Goal: Find specific page/section: Find specific page/section

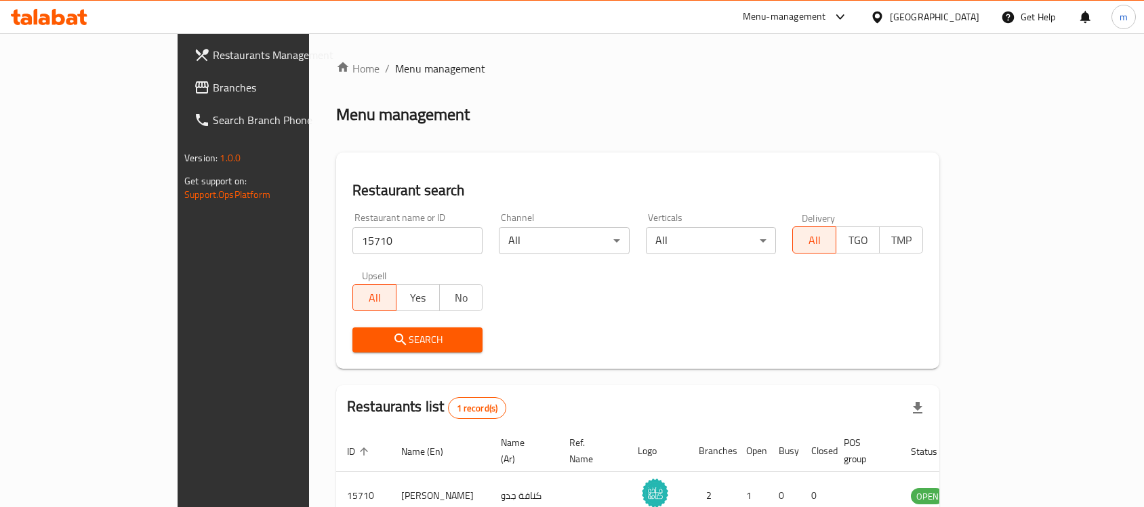
scroll to position [71, 0]
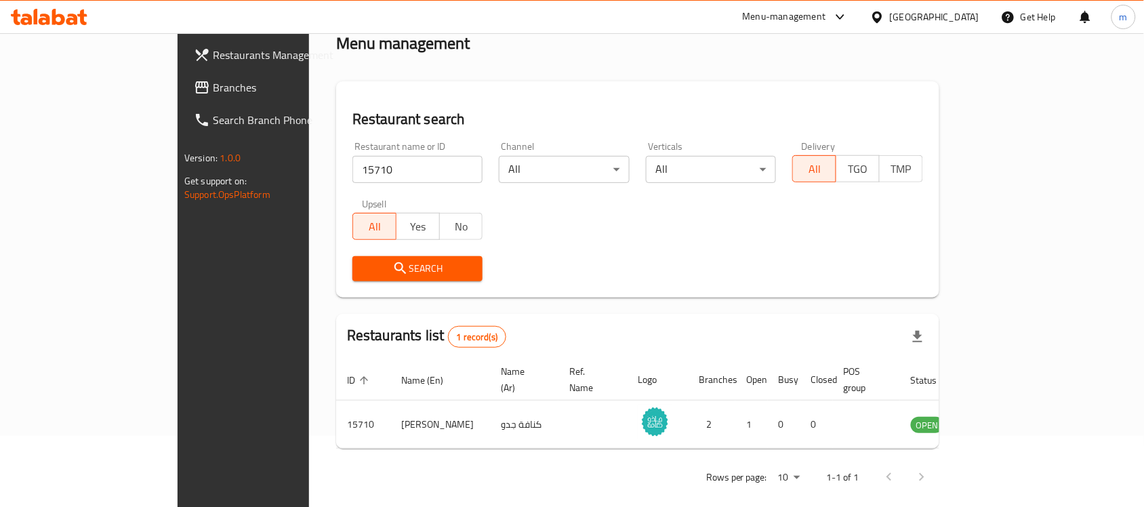
click at [971, 17] on div "[GEOGRAPHIC_DATA]" at bounding box center [934, 16] width 89 height 15
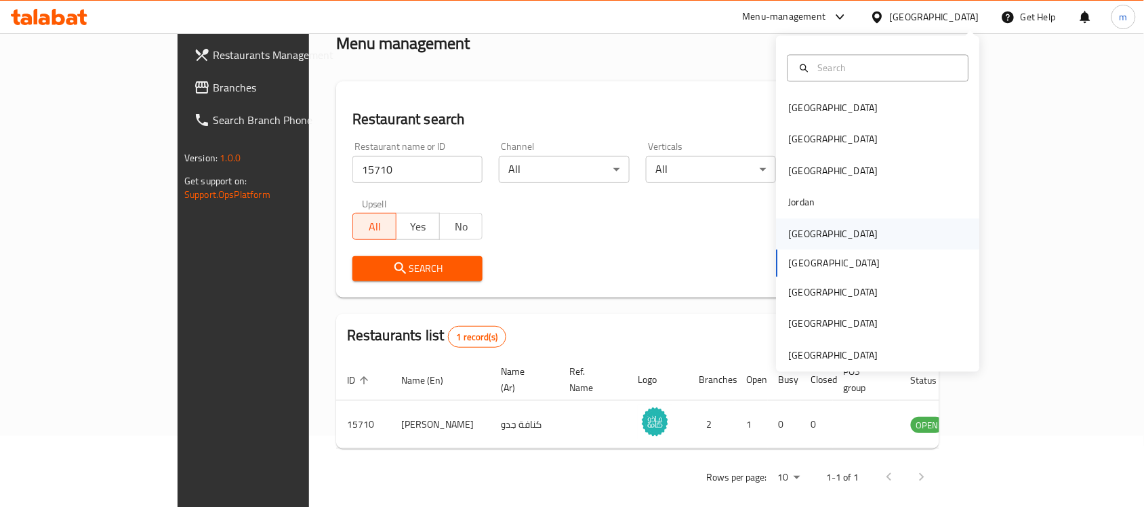
click at [814, 231] on div "[GEOGRAPHIC_DATA]" at bounding box center [833, 233] width 111 height 31
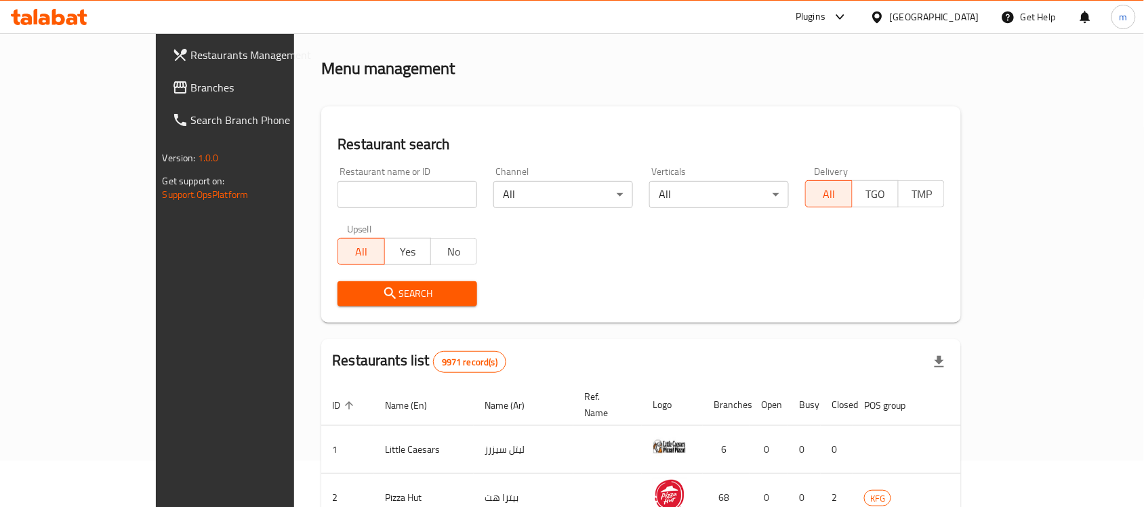
scroll to position [71, 0]
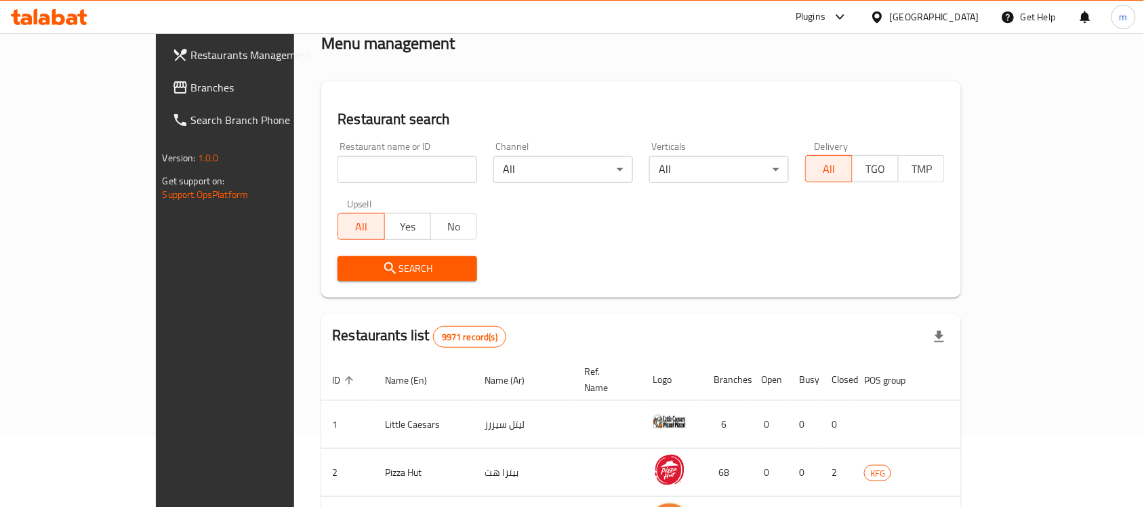
click at [191, 88] on span "Branches" at bounding box center [263, 87] width 145 height 16
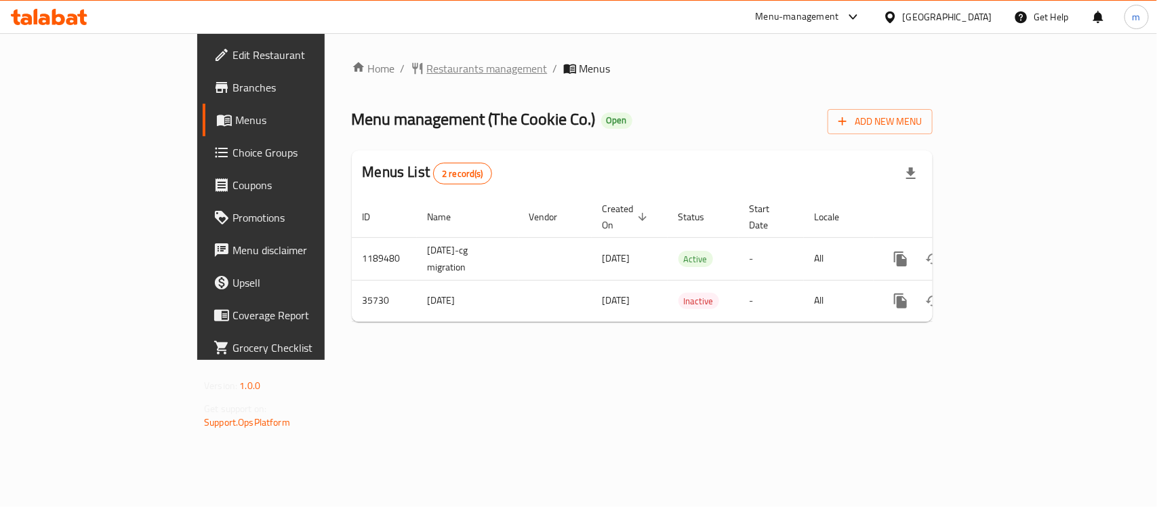
click at [427, 75] on span "Restaurants management" at bounding box center [487, 68] width 121 height 16
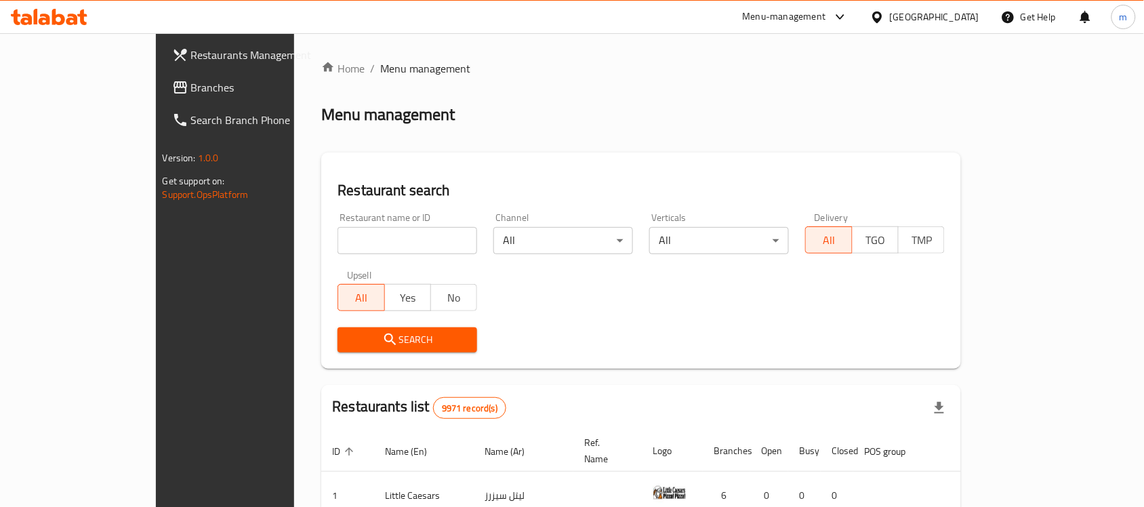
click at [338, 230] on input "search" at bounding box center [408, 240] width 140 height 27
paste input "18465"
type input "18465"
click at [348, 338] on span "Search" at bounding box center [407, 339] width 118 height 17
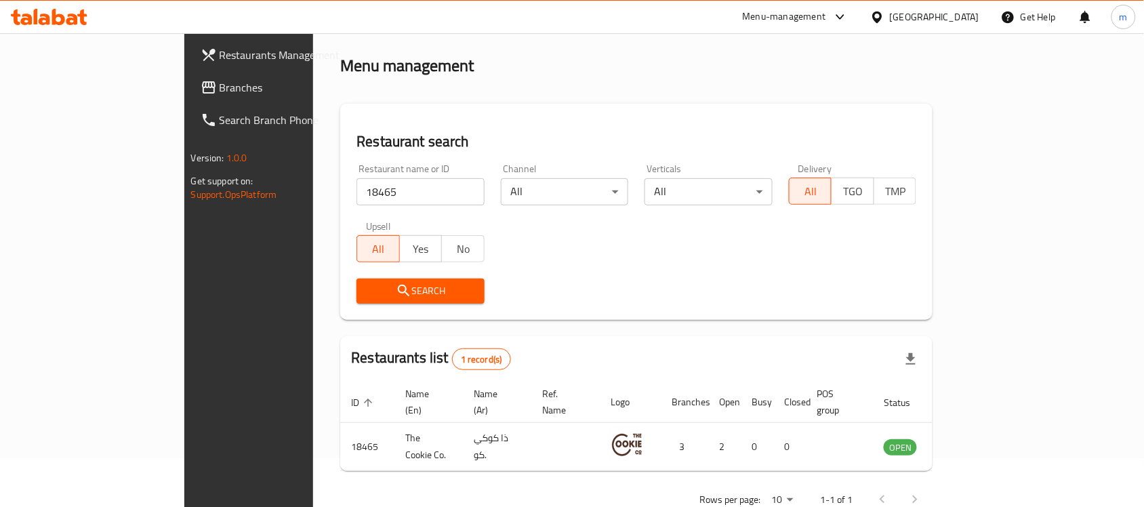
scroll to position [71, 0]
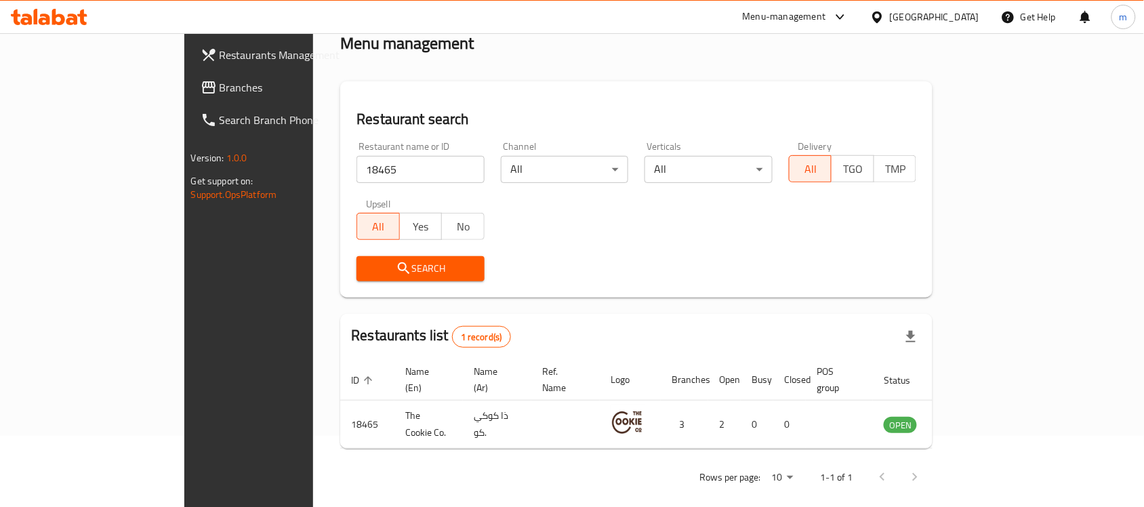
click at [882, 18] on icon at bounding box center [876, 17] width 9 height 12
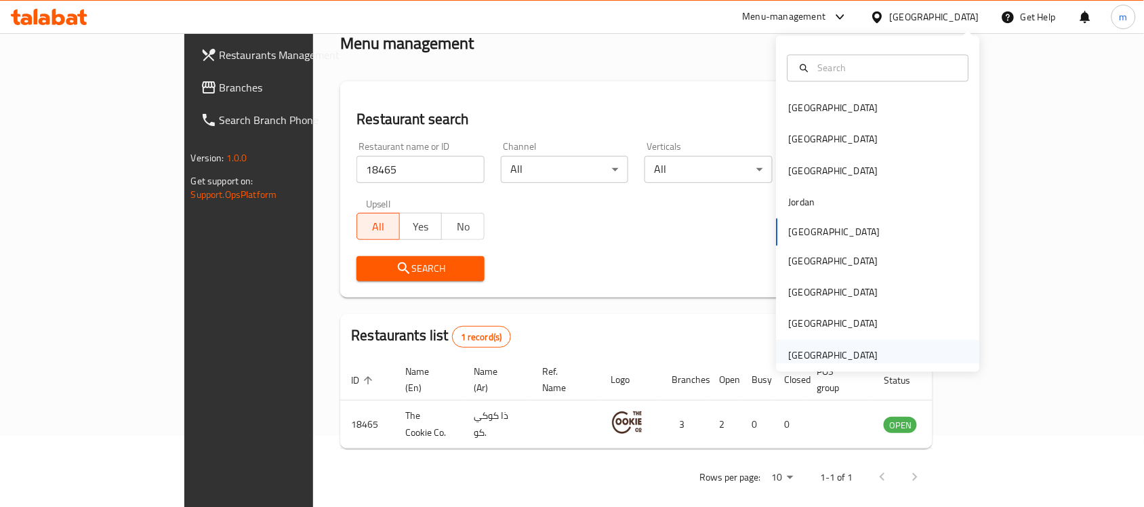
click at [810, 348] on div "United Arab Emirates" at bounding box center [833, 355] width 89 height 15
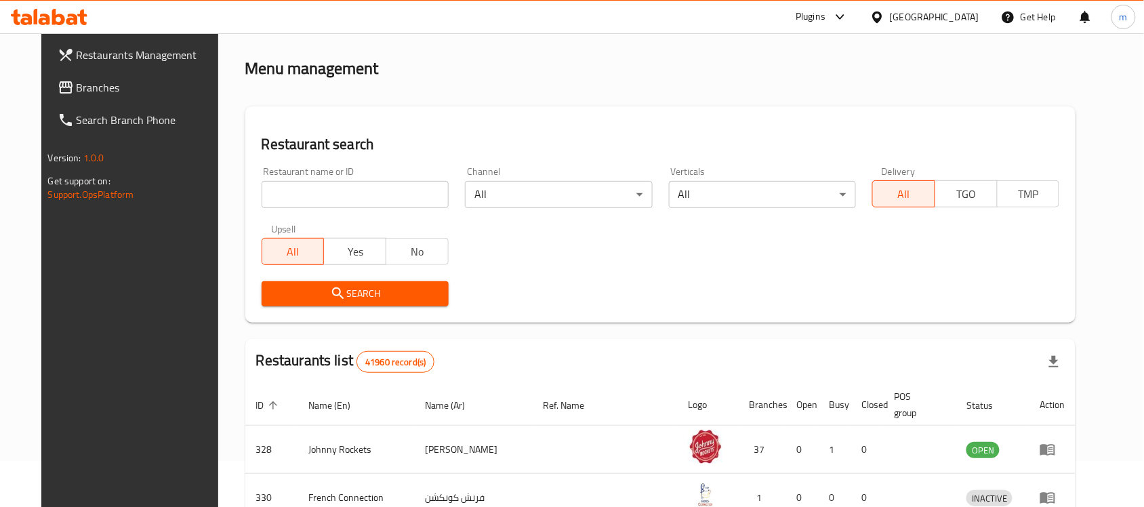
scroll to position [71, 0]
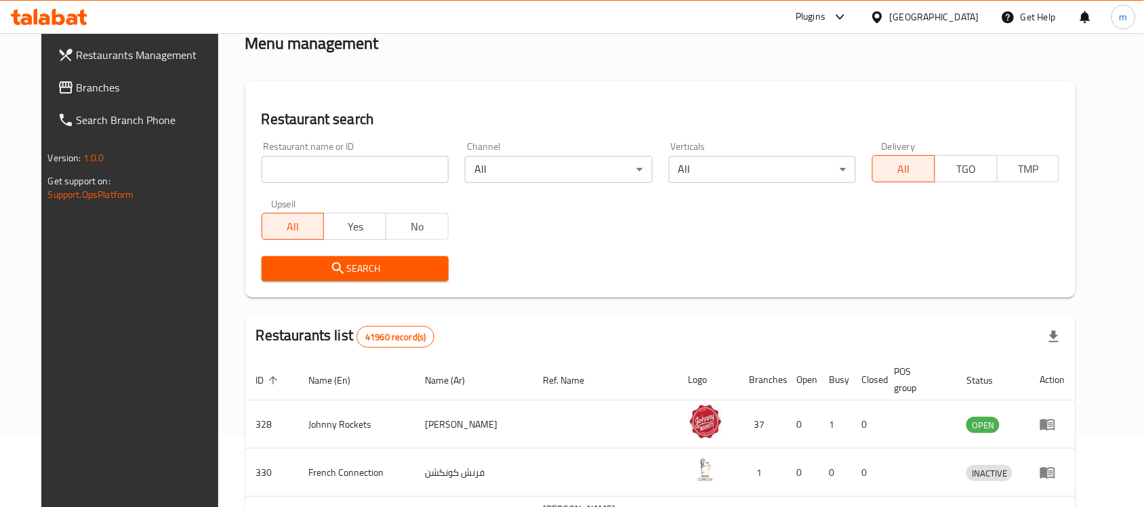
click at [92, 89] on span "Branches" at bounding box center [149, 87] width 145 height 16
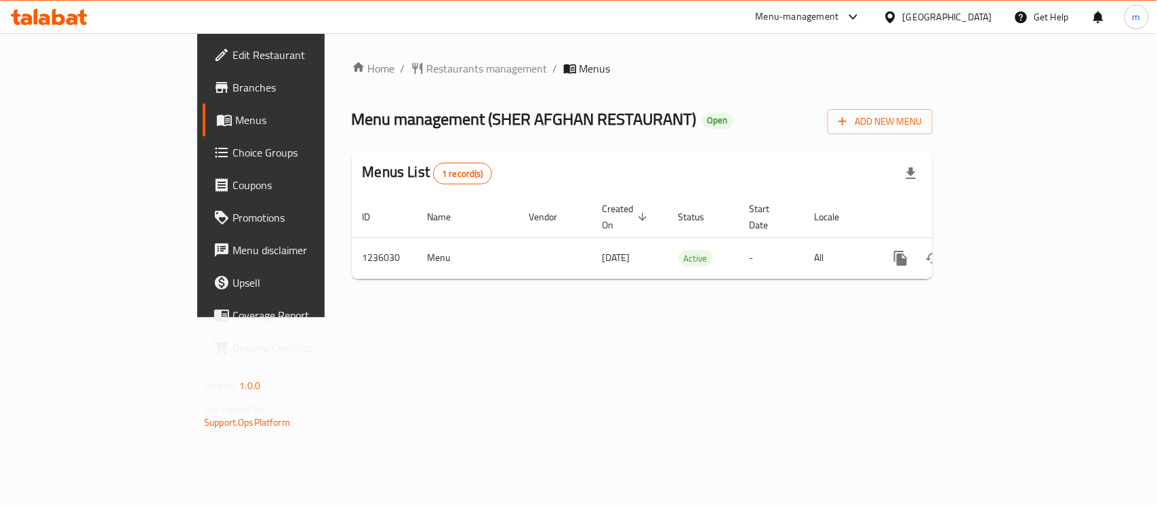
click at [63, 22] on icon at bounding box center [58, 17] width 13 height 16
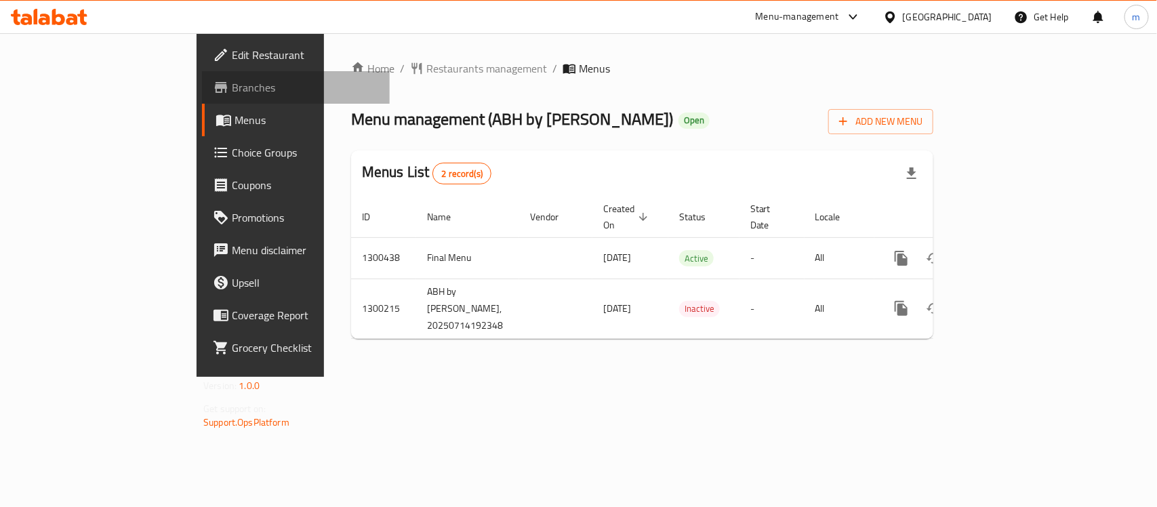
click at [232, 79] on span "Branches" at bounding box center [305, 87] width 147 height 16
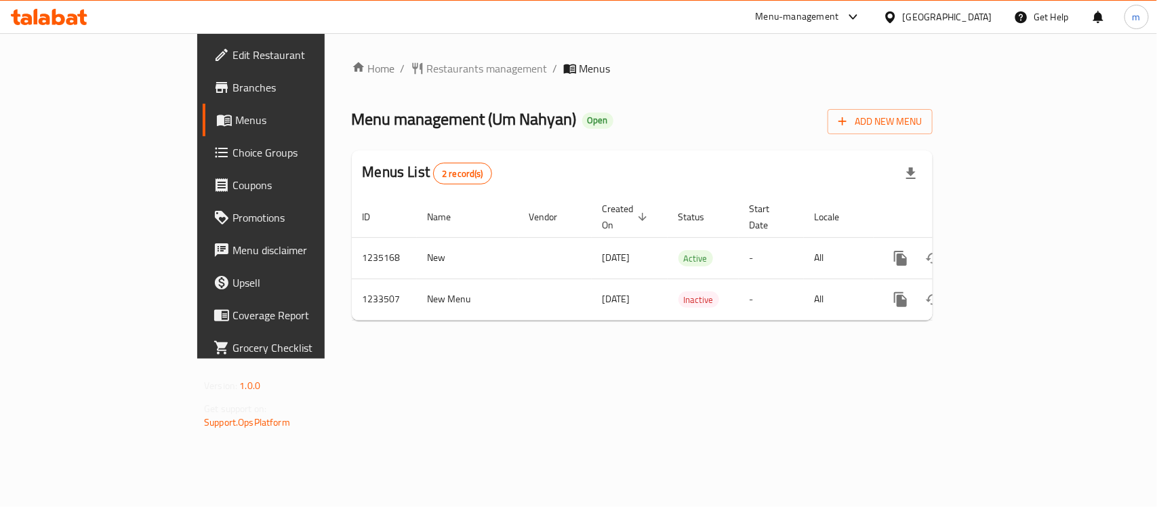
click at [367, 79] on div "Home / Restaurants management / Menus Menu management ( Um Nahyan ) Open Add Ne…" at bounding box center [642, 195] width 581 height 271
click at [427, 72] on span "Restaurants management" at bounding box center [487, 68] width 121 height 16
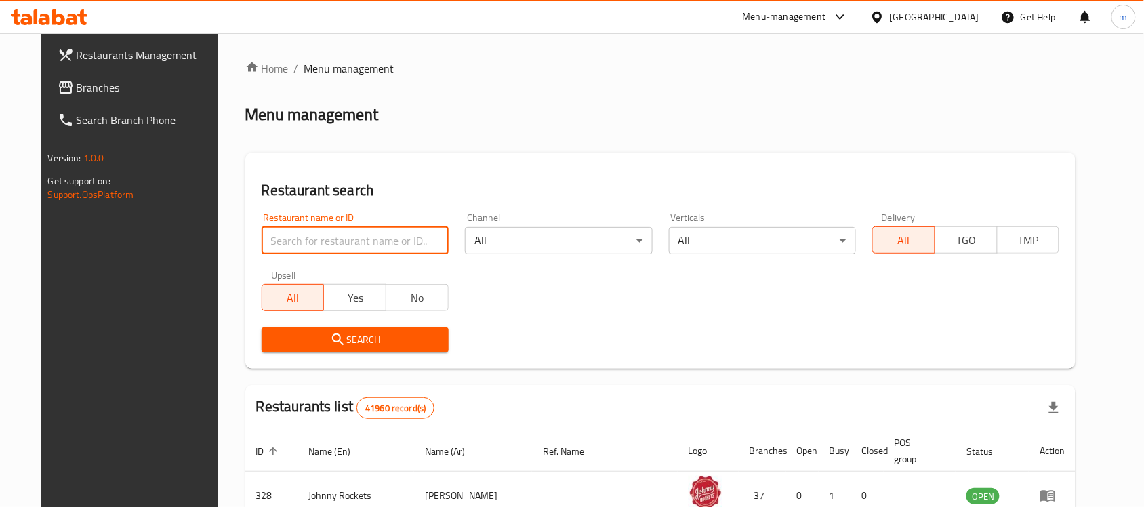
paste input "678077"
type input "678077"
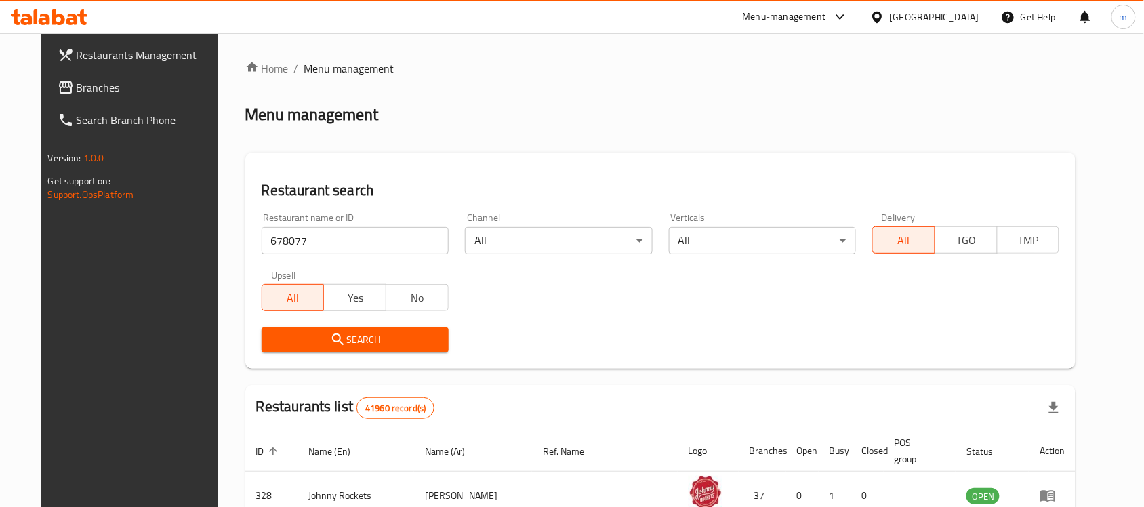
click at [332, 340] on span "Search" at bounding box center [355, 339] width 165 height 17
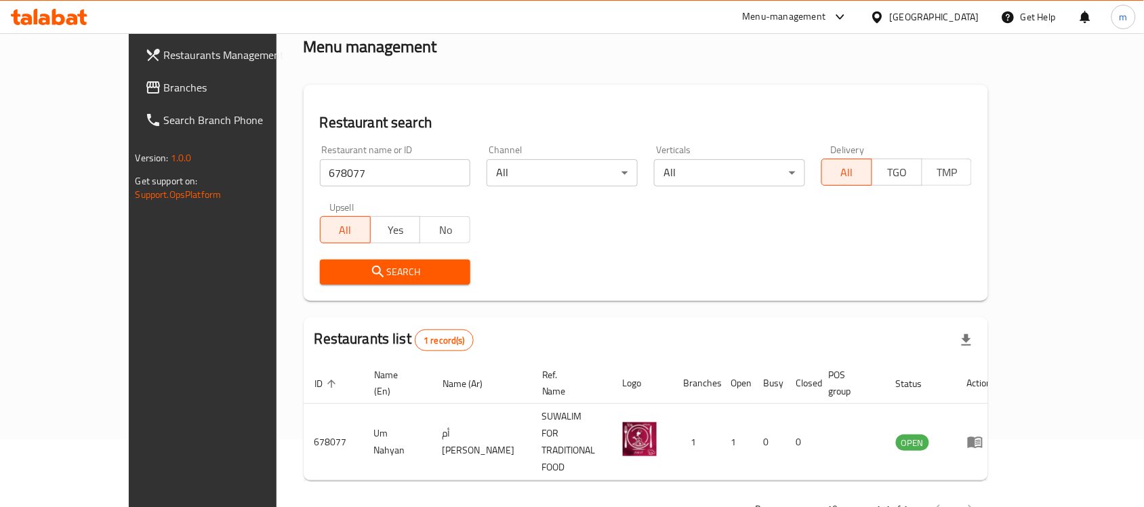
scroll to position [71, 0]
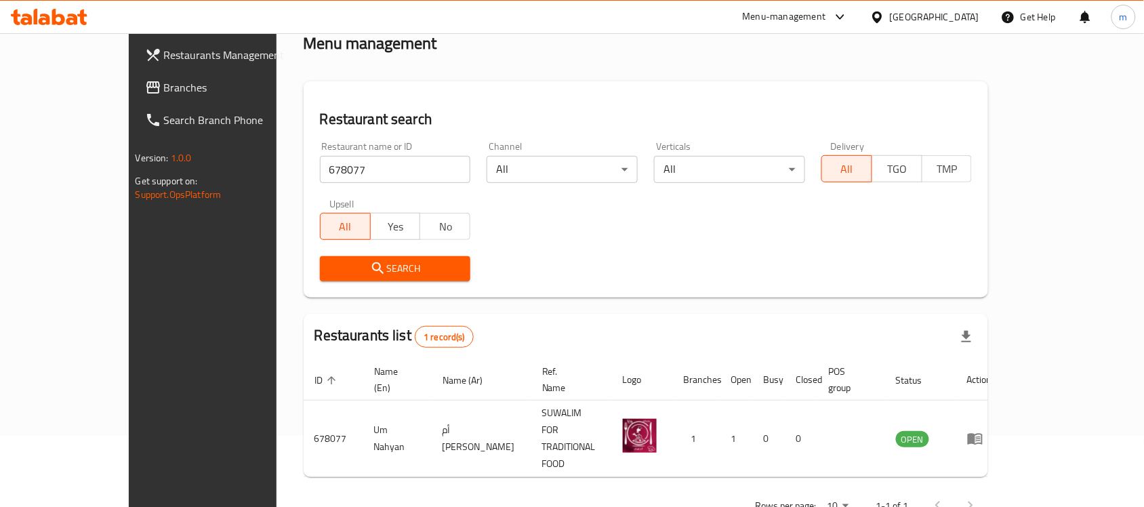
click at [164, 90] on span "Branches" at bounding box center [236, 87] width 145 height 16
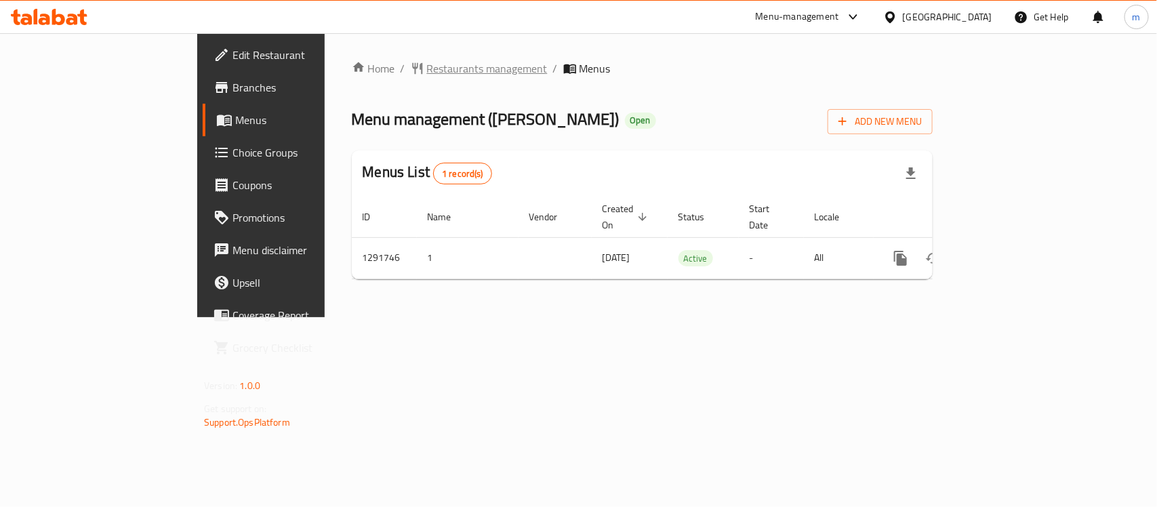
click at [427, 60] on span "Restaurants management" at bounding box center [487, 68] width 121 height 16
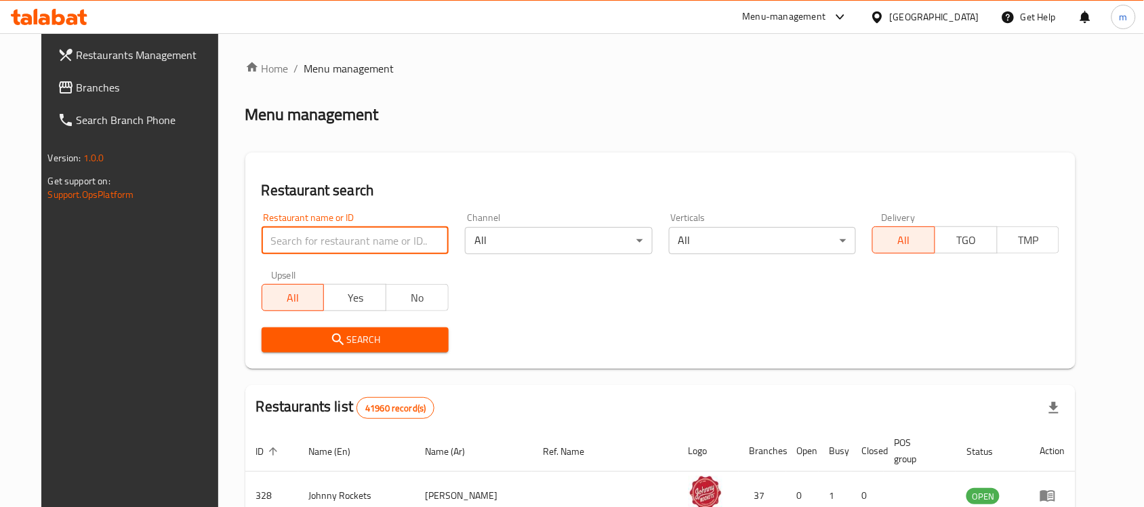
click at [277, 251] on input "search" at bounding box center [355, 240] width 187 height 27
paste input "698745"
type input "698745"
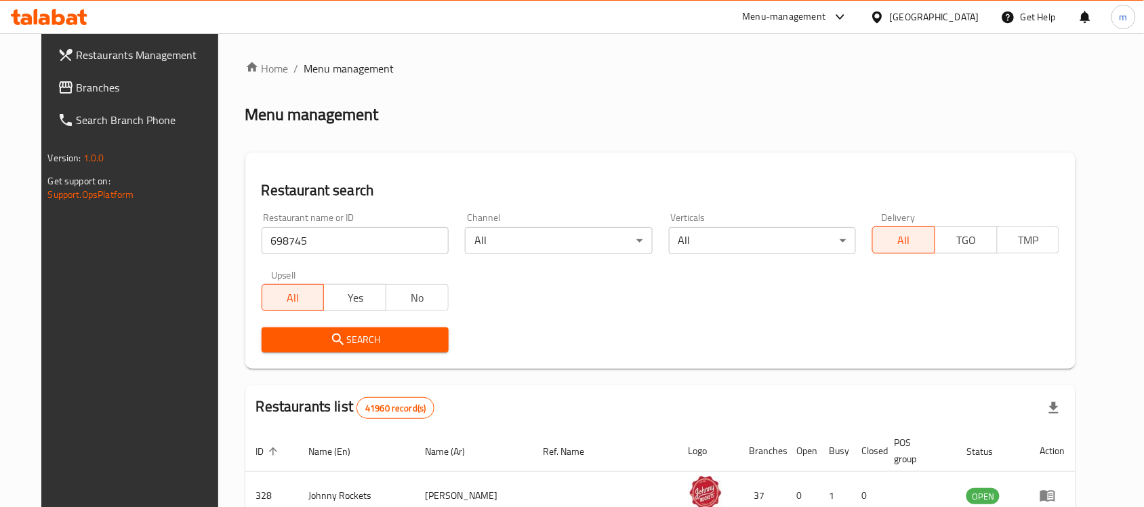
click at [337, 346] on span "Search" at bounding box center [355, 339] width 165 height 17
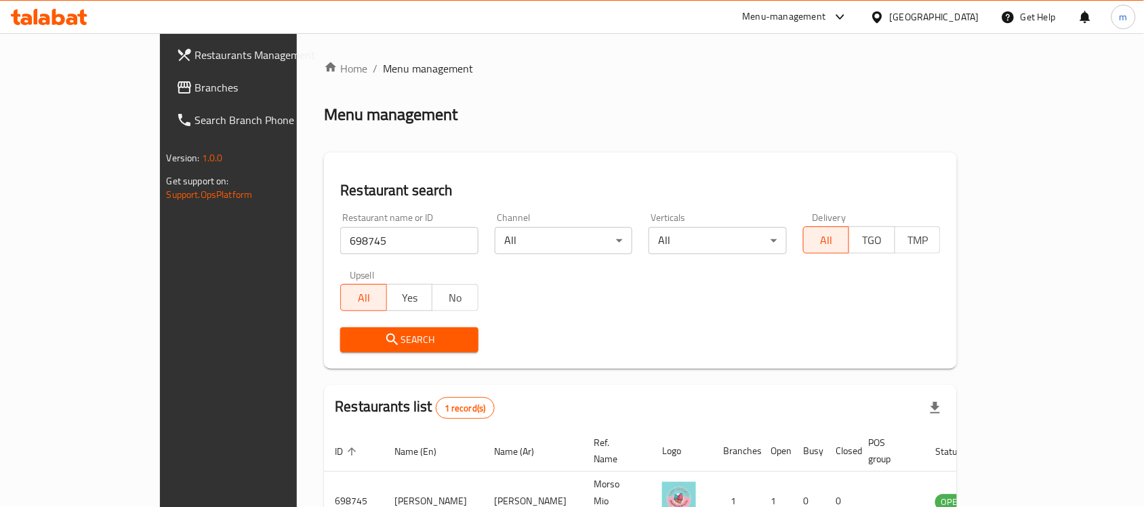
scroll to position [71, 0]
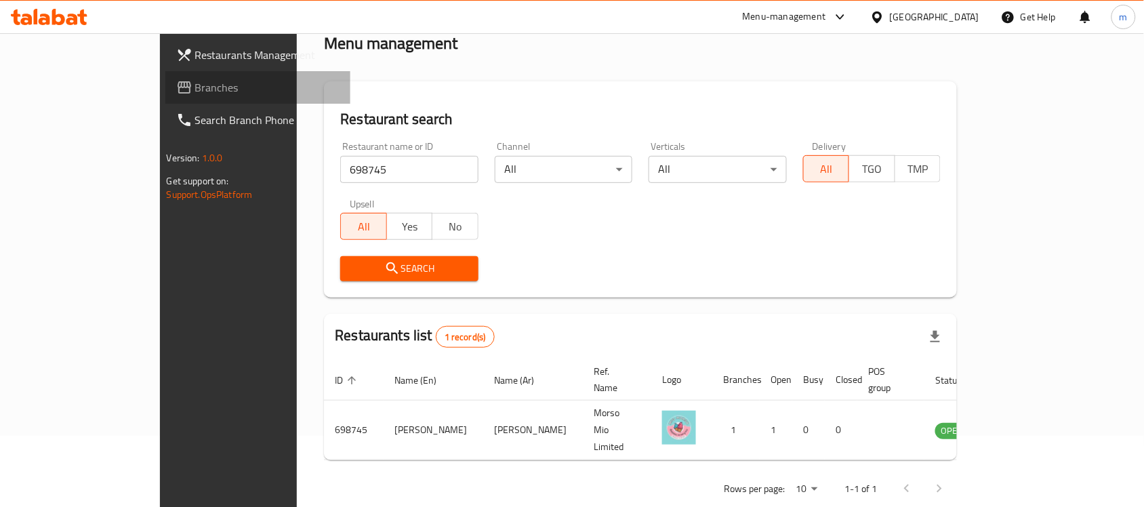
click at [195, 83] on span "Branches" at bounding box center [267, 87] width 145 height 16
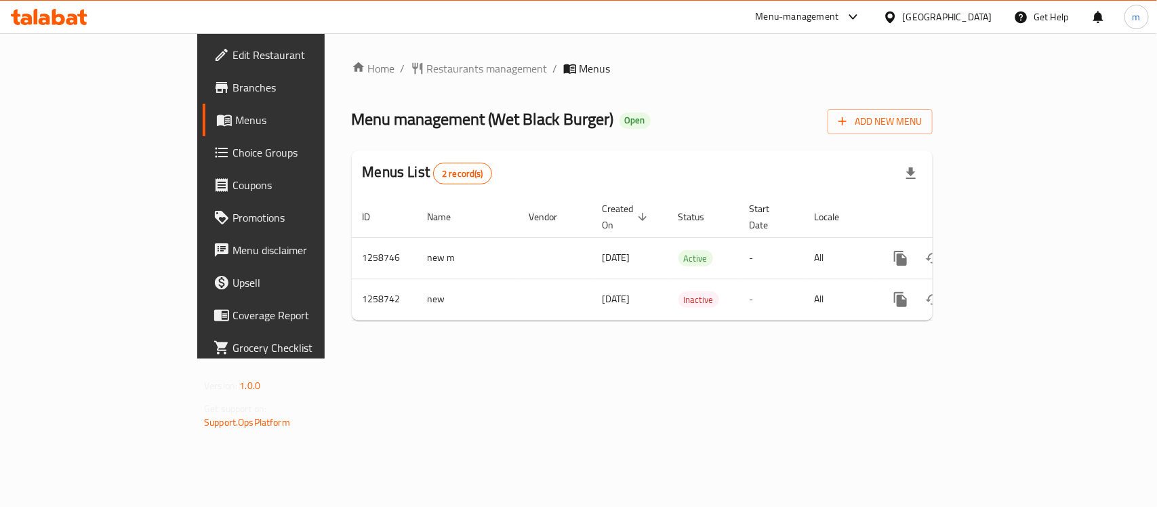
click at [427, 69] on span "Restaurants management" at bounding box center [487, 68] width 121 height 16
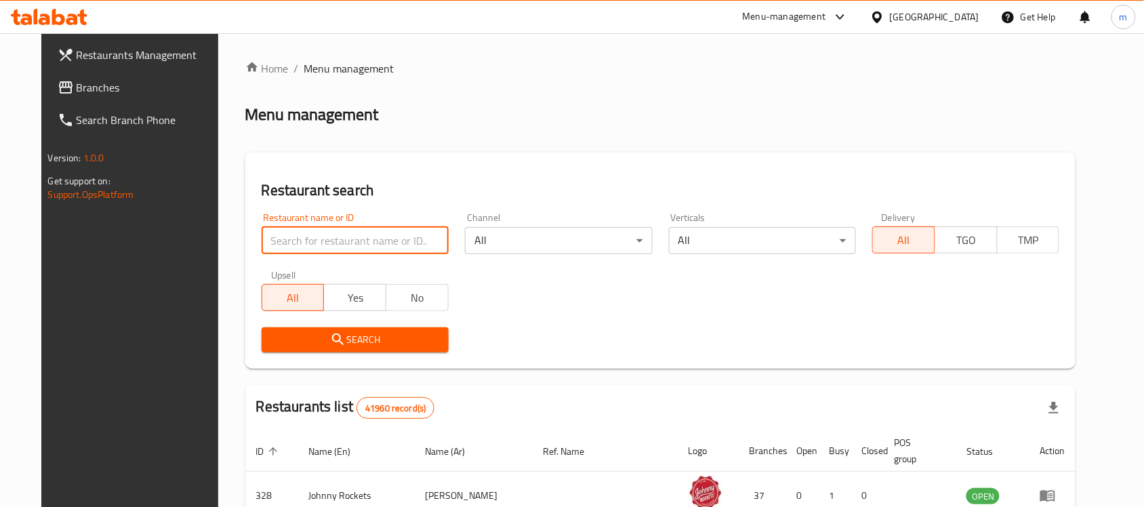
paste input "684140"
type input "684140"
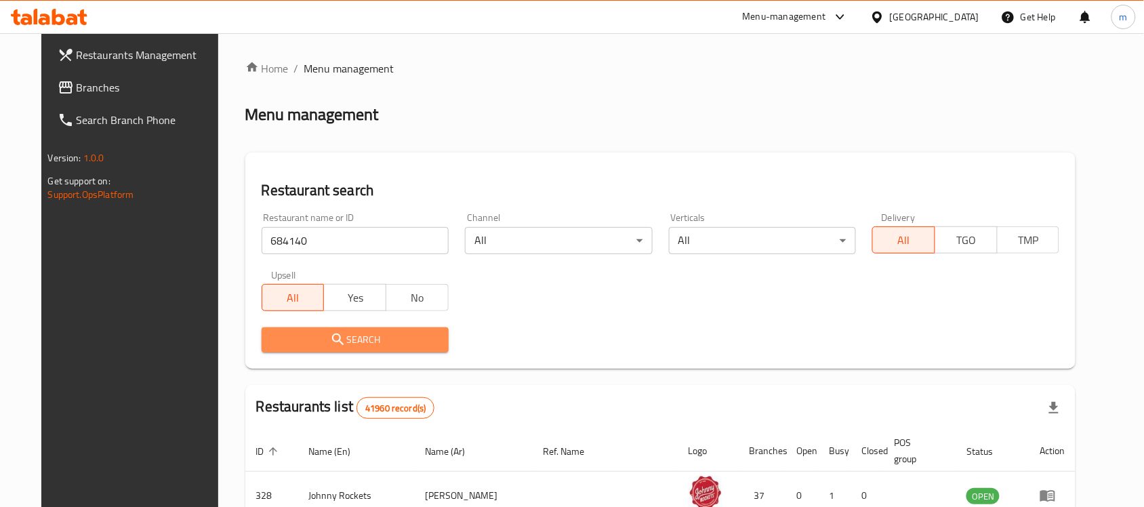
click at [357, 344] on span "Search" at bounding box center [355, 339] width 165 height 17
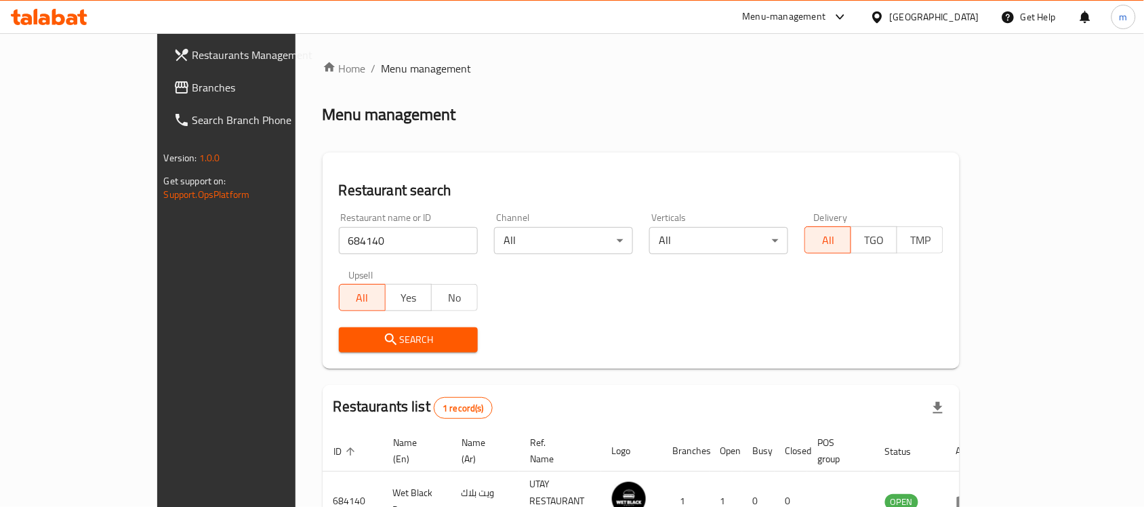
click at [193, 94] on span "Branches" at bounding box center [265, 87] width 145 height 16
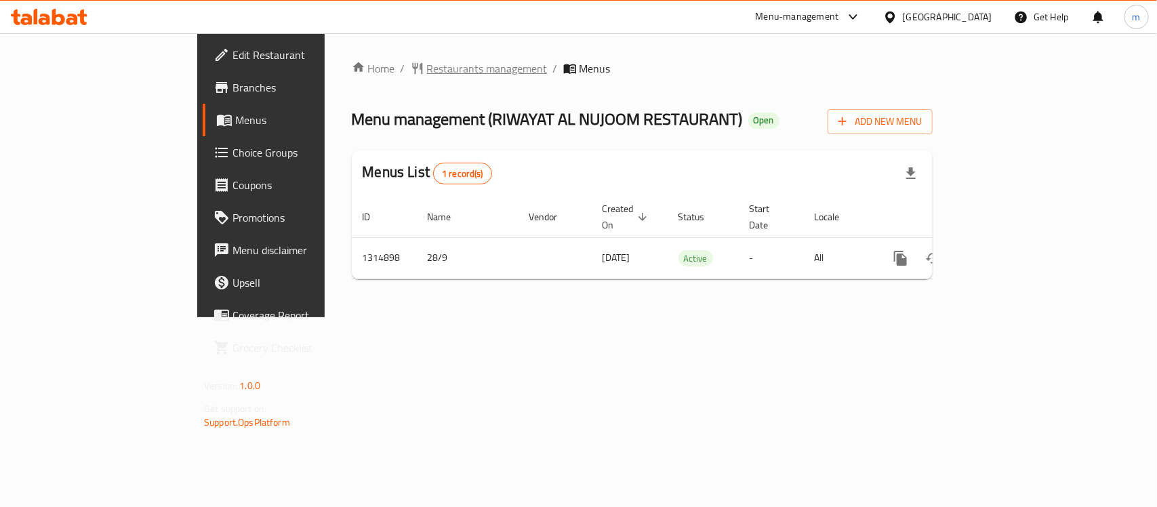
click at [427, 65] on span "Restaurants management" at bounding box center [487, 68] width 121 height 16
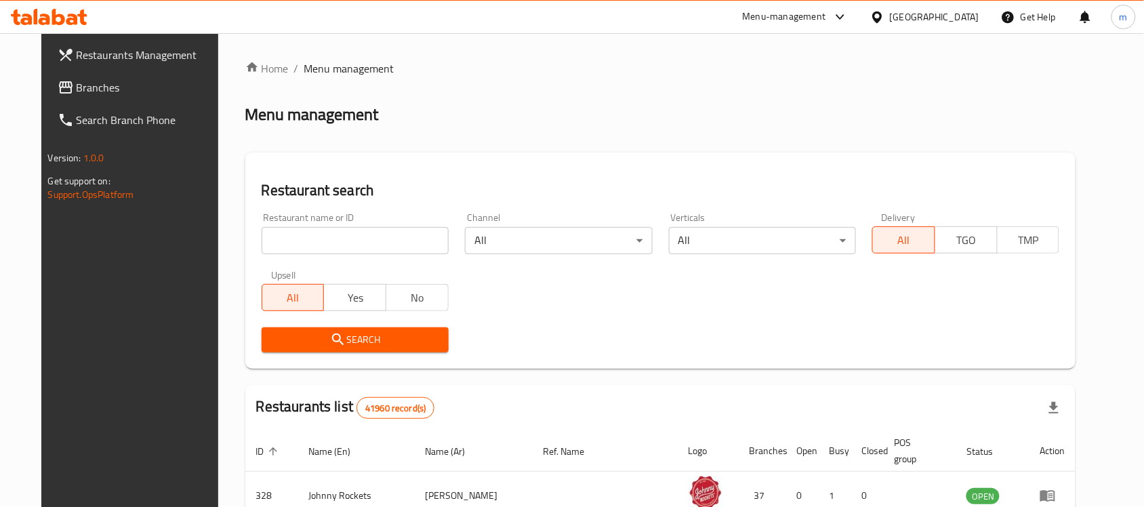
click at [317, 237] on input "search" at bounding box center [355, 240] width 187 height 27
paste input "706930"
type input "706930"
click at [326, 350] on button "Search" at bounding box center [355, 339] width 187 height 25
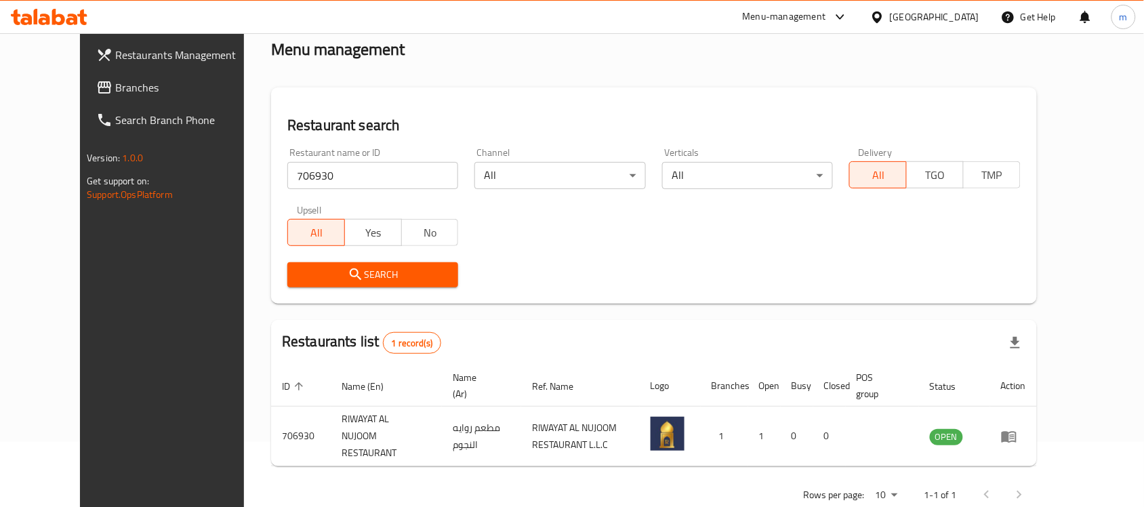
scroll to position [86, 0]
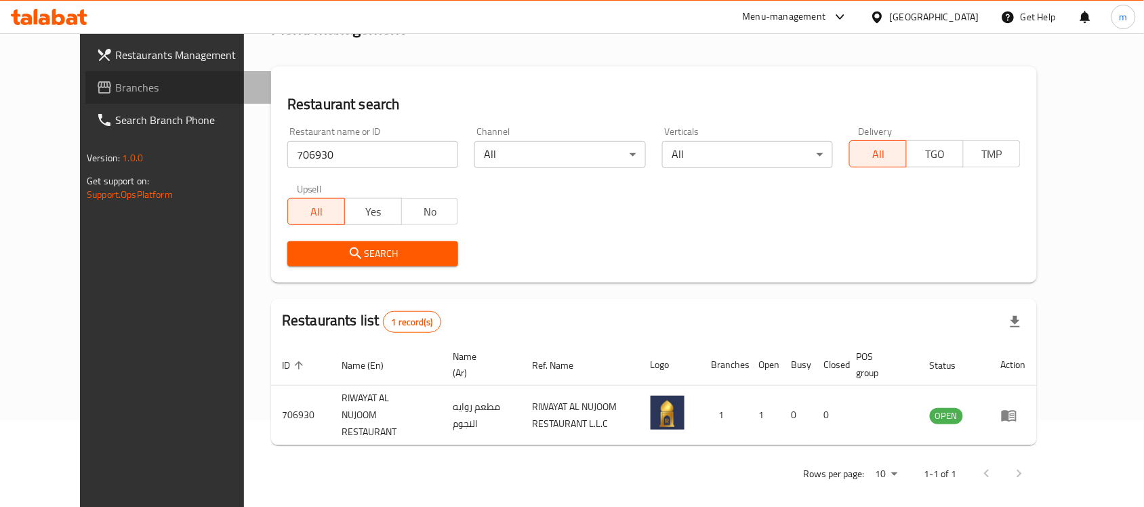
click at [115, 83] on span "Branches" at bounding box center [187, 87] width 145 height 16
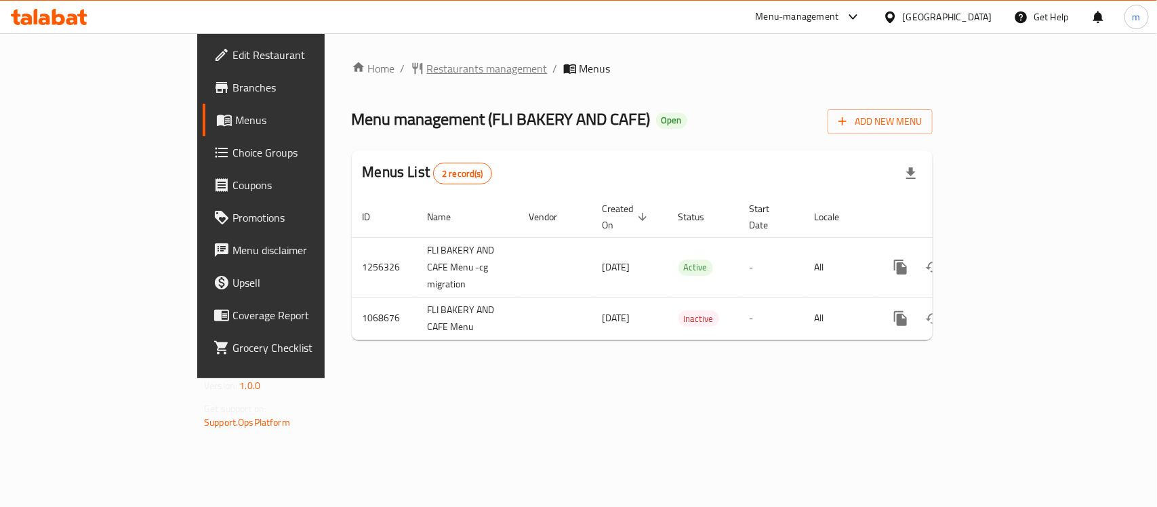
click at [427, 72] on span "Restaurants management" at bounding box center [487, 68] width 121 height 16
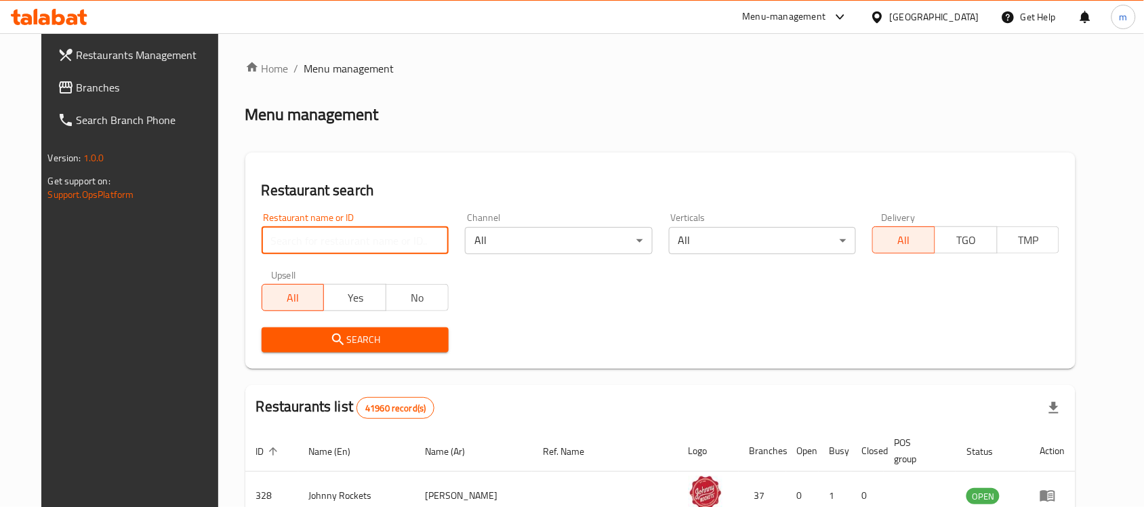
paste input "663592"
type input "663592"
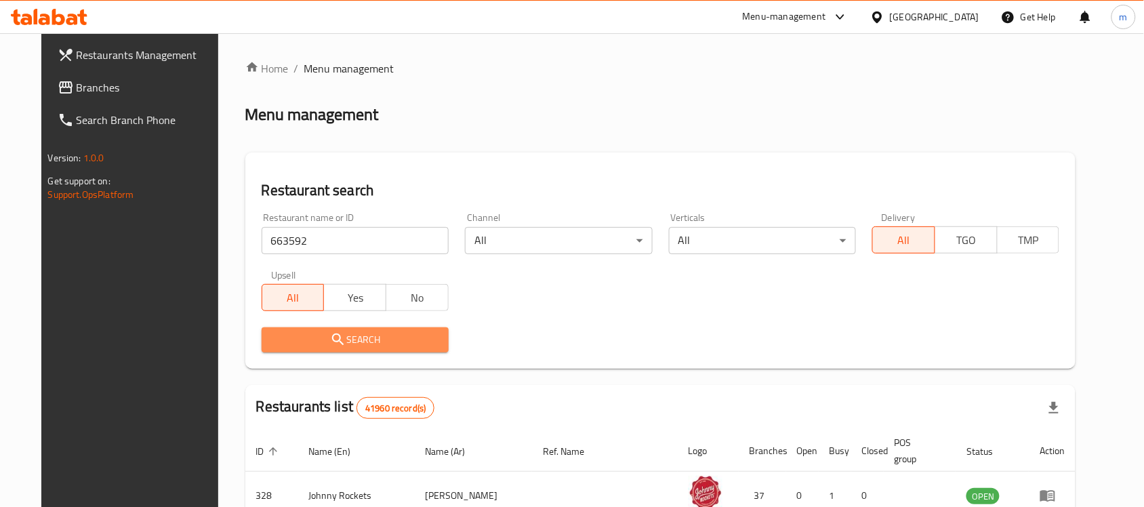
click at [330, 336] on icon "submit" at bounding box center [338, 339] width 16 height 16
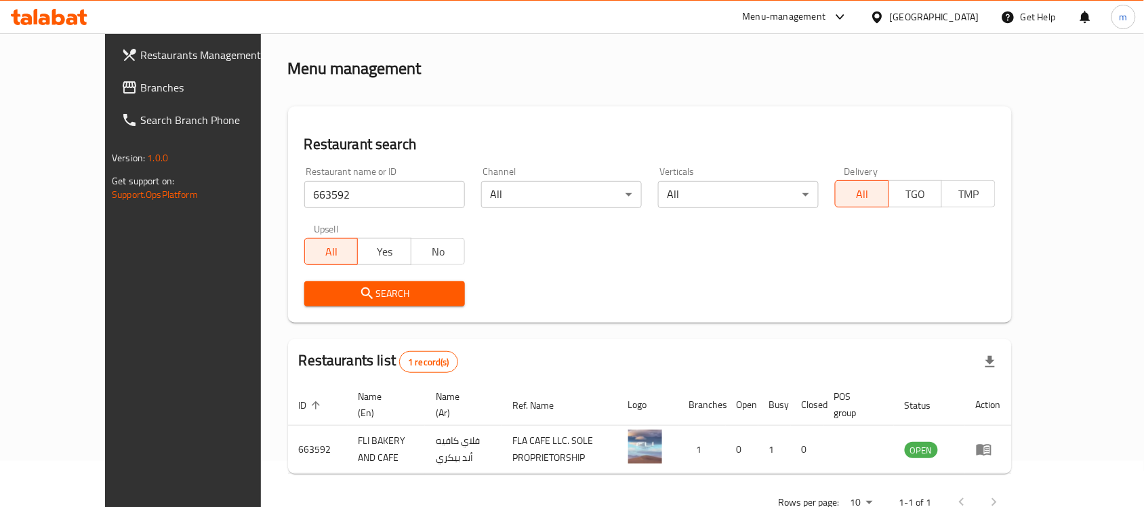
scroll to position [71, 0]
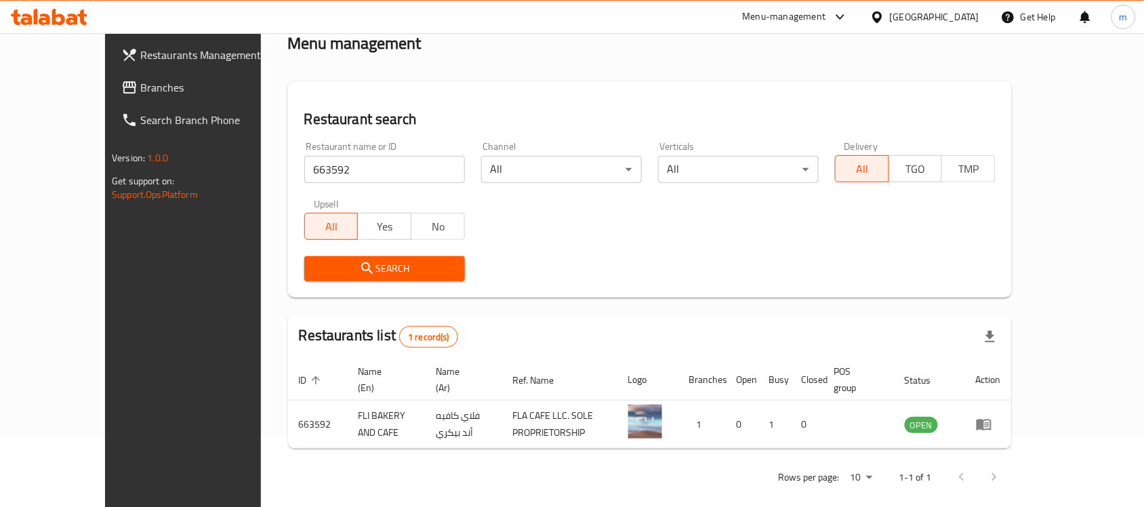
click at [902, 12] on div "[GEOGRAPHIC_DATA]" at bounding box center [934, 16] width 89 height 15
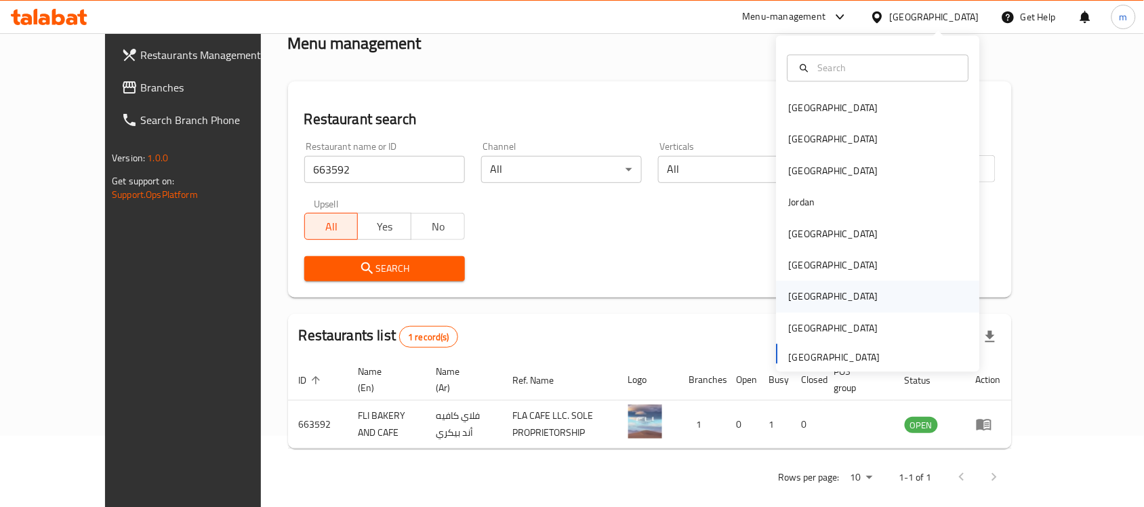
click at [807, 305] on div "[GEOGRAPHIC_DATA]" at bounding box center [833, 296] width 111 height 31
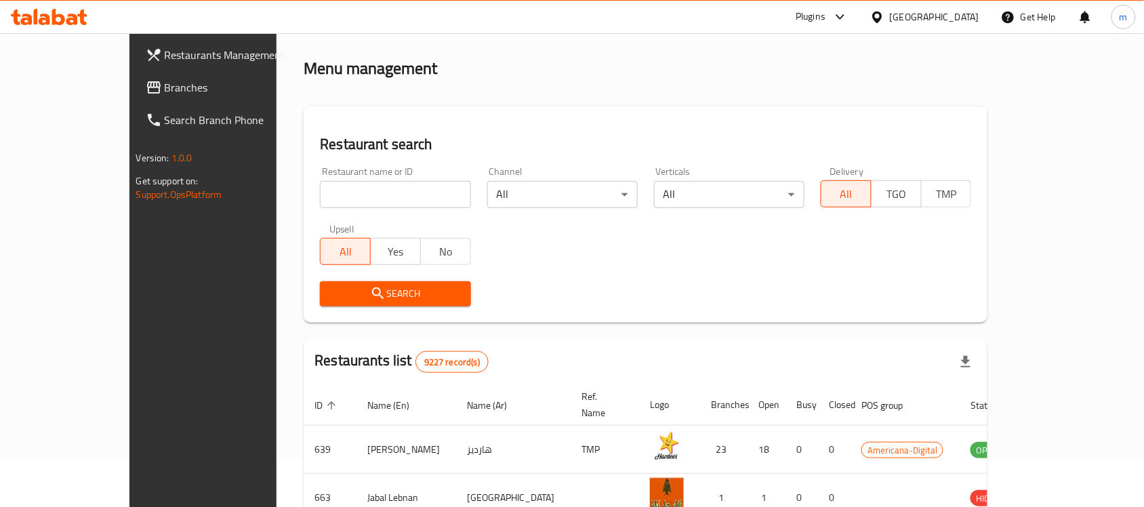
scroll to position [71, 0]
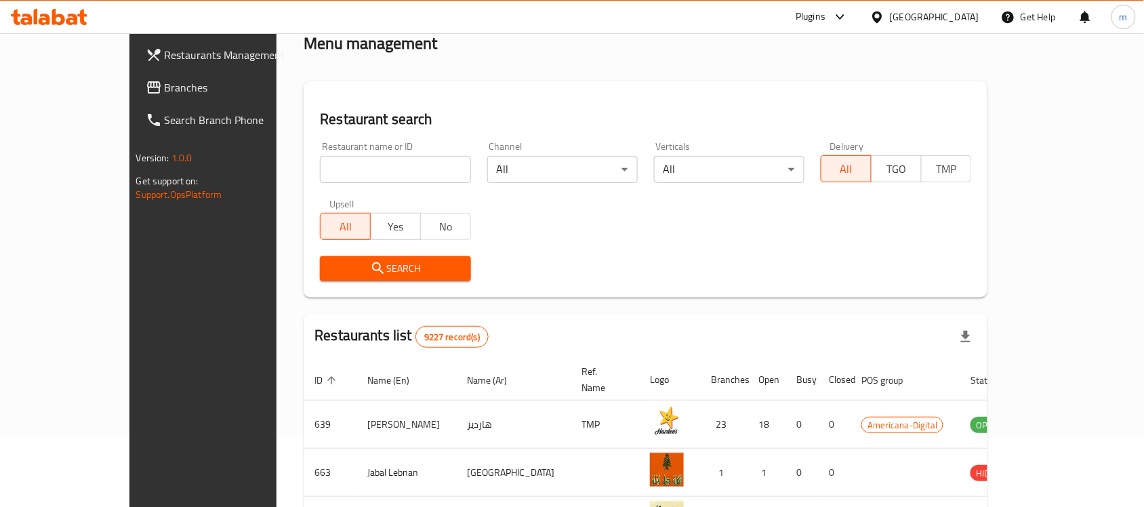
click at [165, 87] on span "Branches" at bounding box center [237, 87] width 145 height 16
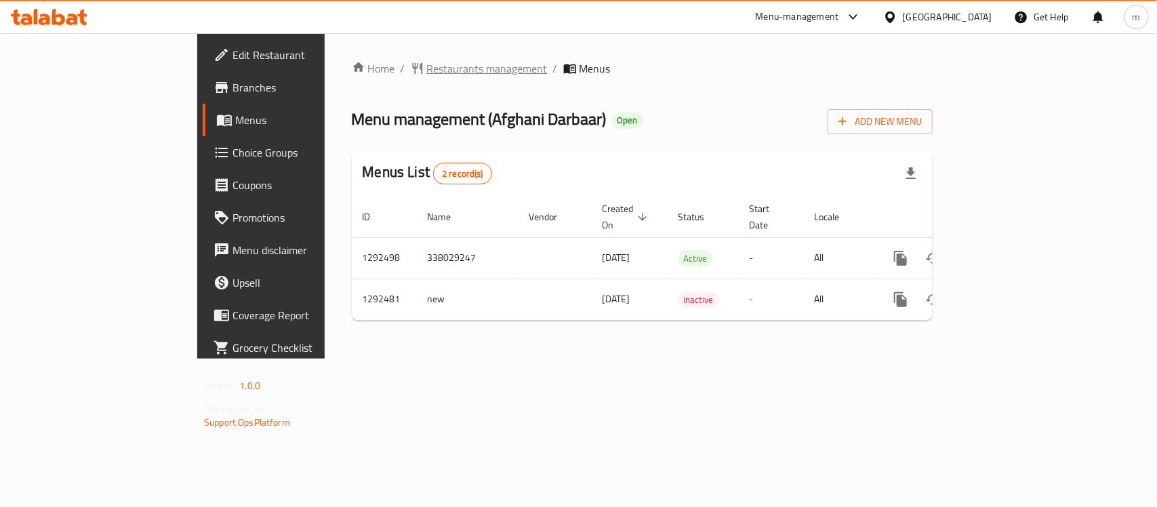
click at [427, 68] on span "Restaurants management" at bounding box center [487, 68] width 121 height 16
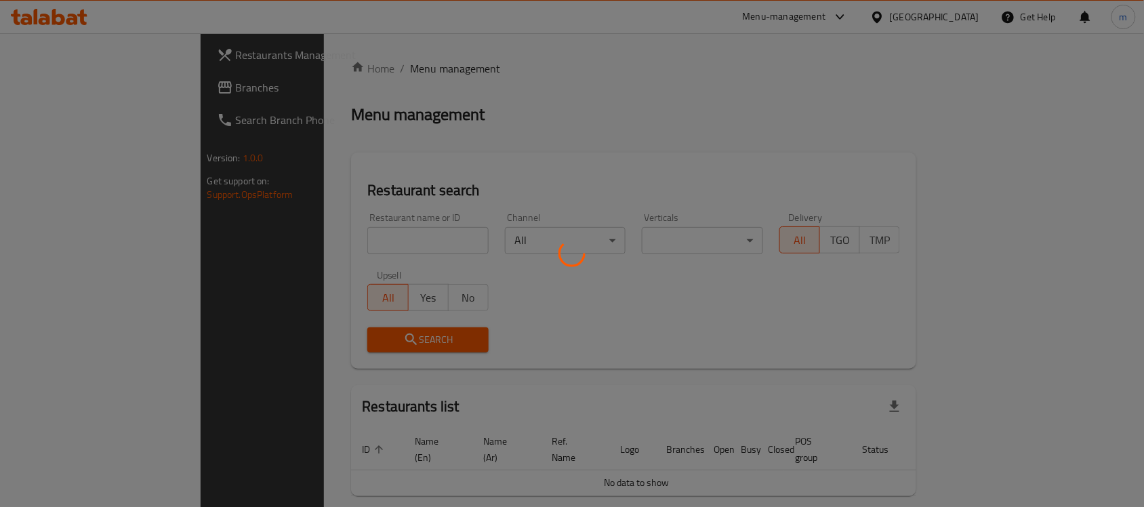
click at [378, 68] on div at bounding box center [572, 253] width 1144 height 507
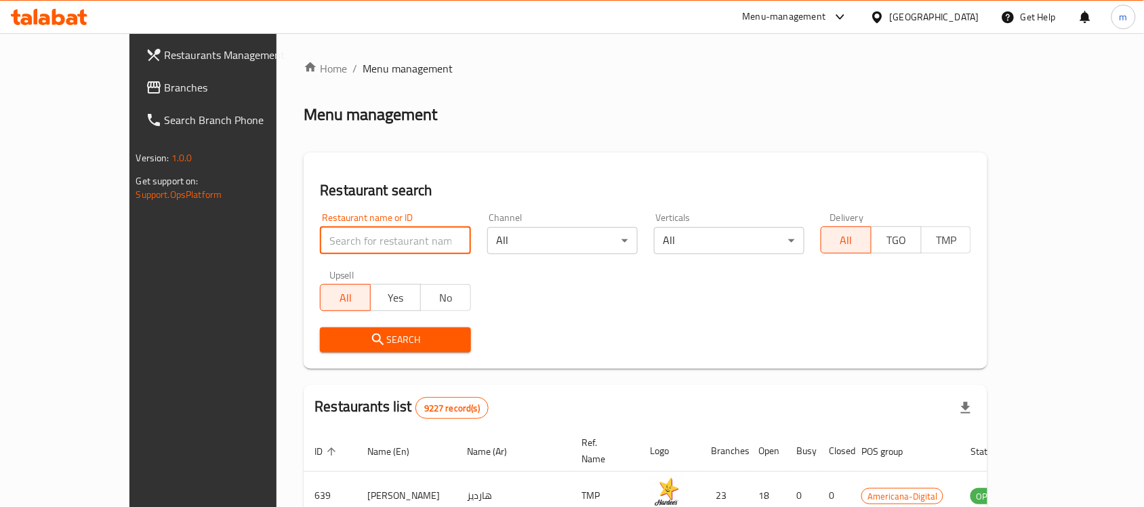
paste input "699164"
type input "699164"
click at [331, 340] on span "Search" at bounding box center [395, 339] width 129 height 17
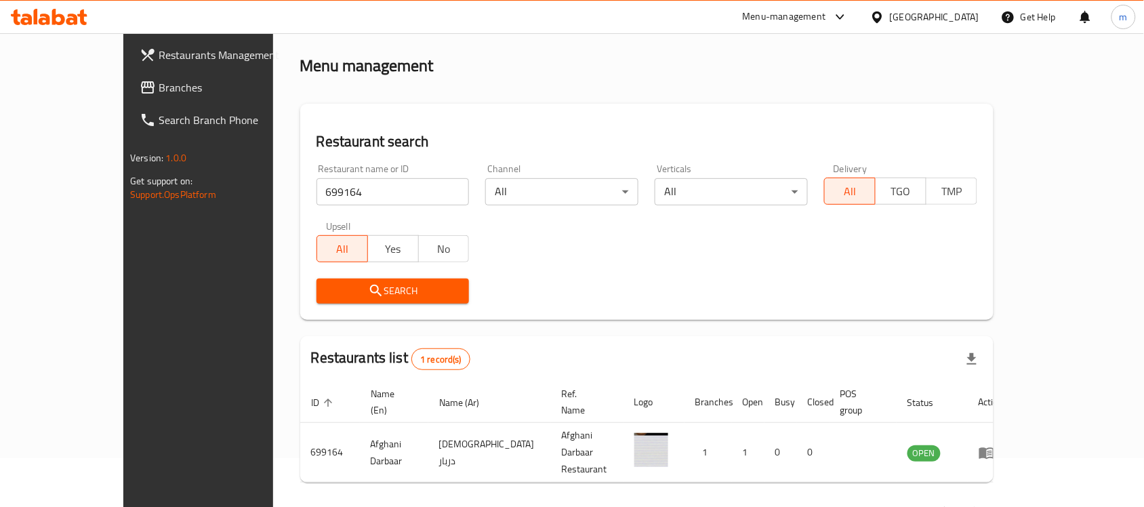
scroll to position [71, 0]
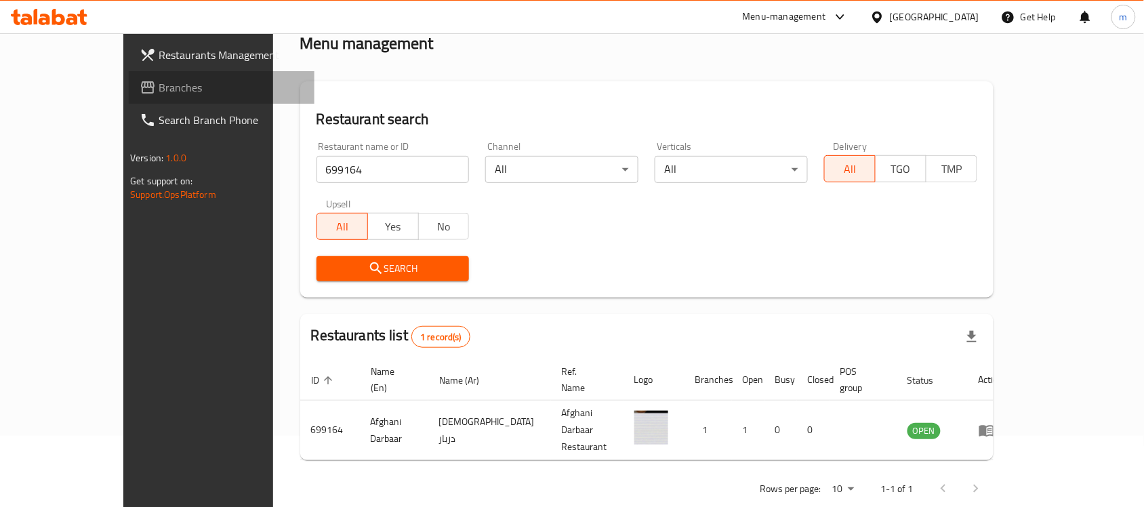
click at [159, 86] on span "Branches" at bounding box center [231, 87] width 145 height 16
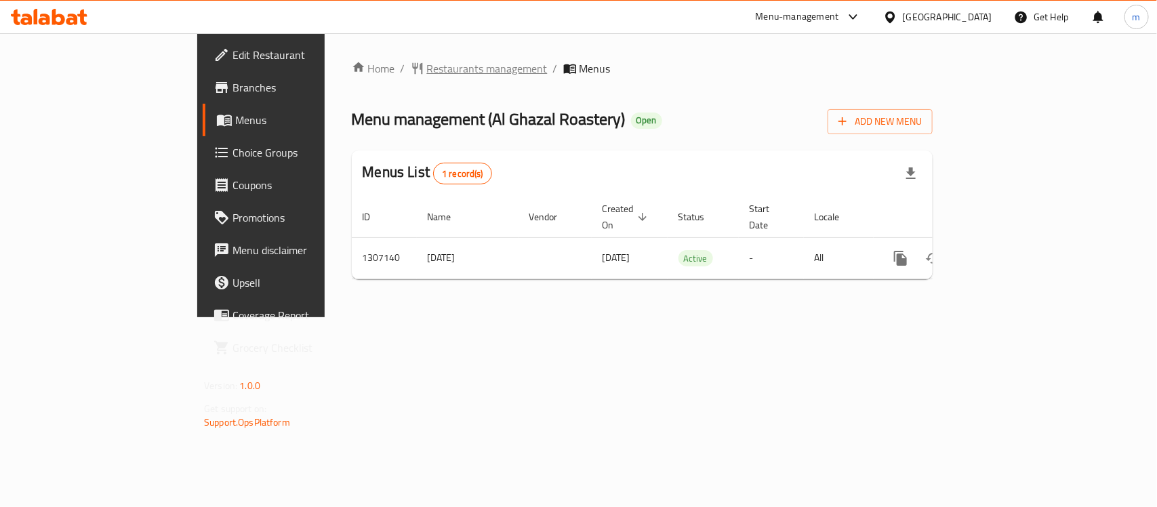
click at [427, 64] on span "Restaurants management" at bounding box center [487, 68] width 121 height 16
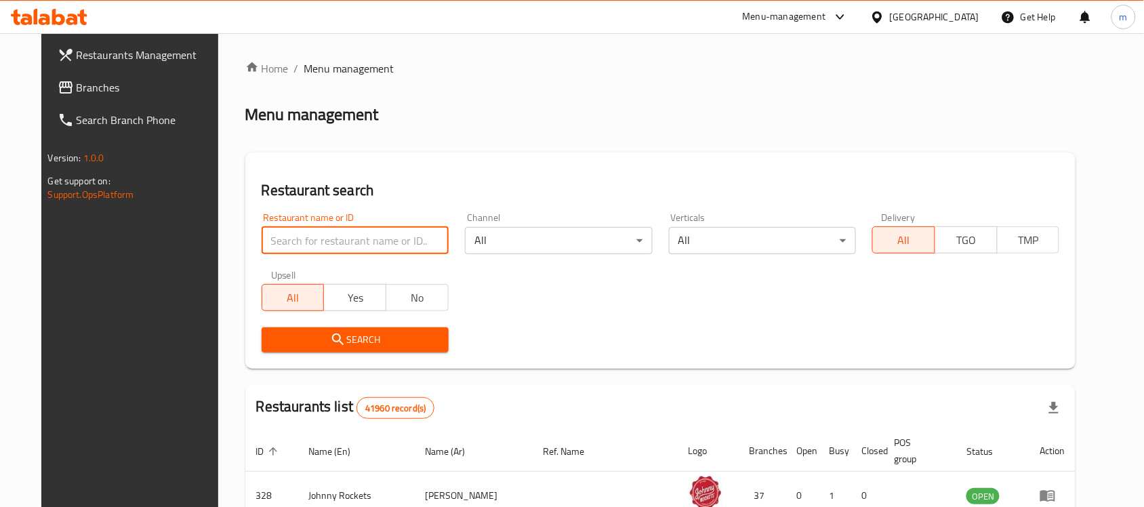
drag, startPoint x: 321, startPoint y: 227, endPoint x: 322, endPoint y: 235, distance: 7.6
drag, startPoint x: 275, startPoint y: 241, endPoint x: 283, endPoint y: 247, distance: 10.1
paste input "704156"
type input "704156"
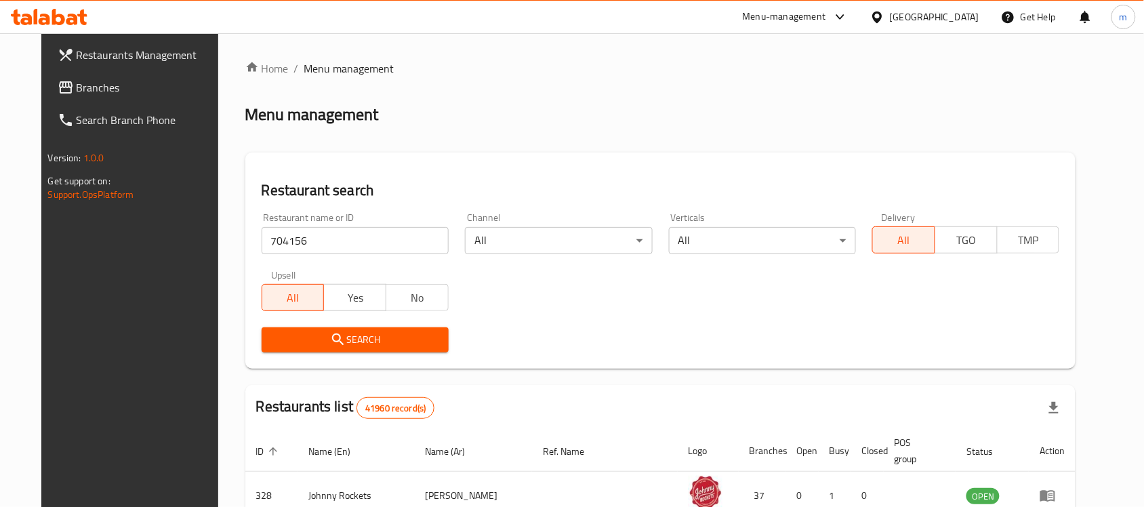
click at [298, 341] on span "Search" at bounding box center [355, 339] width 165 height 17
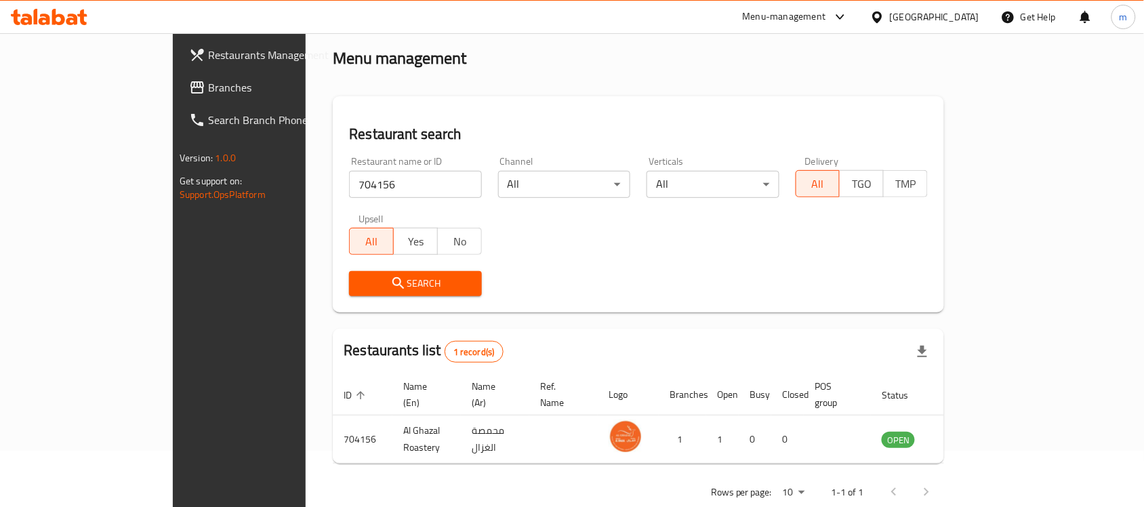
scroll to position [71, 0]
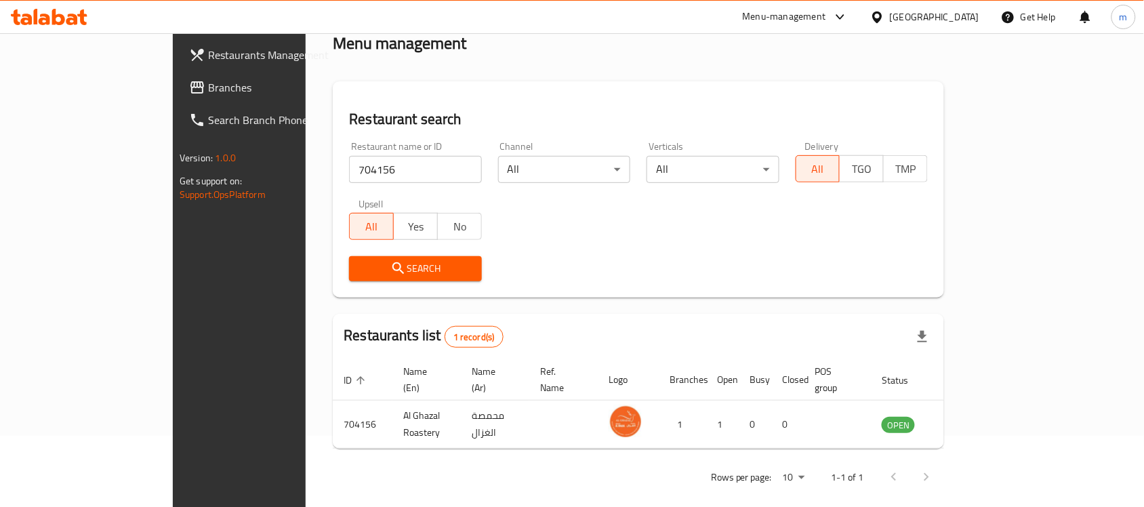
click at [890, 20] on div at bounding box center [880, 16] width 20 height 15
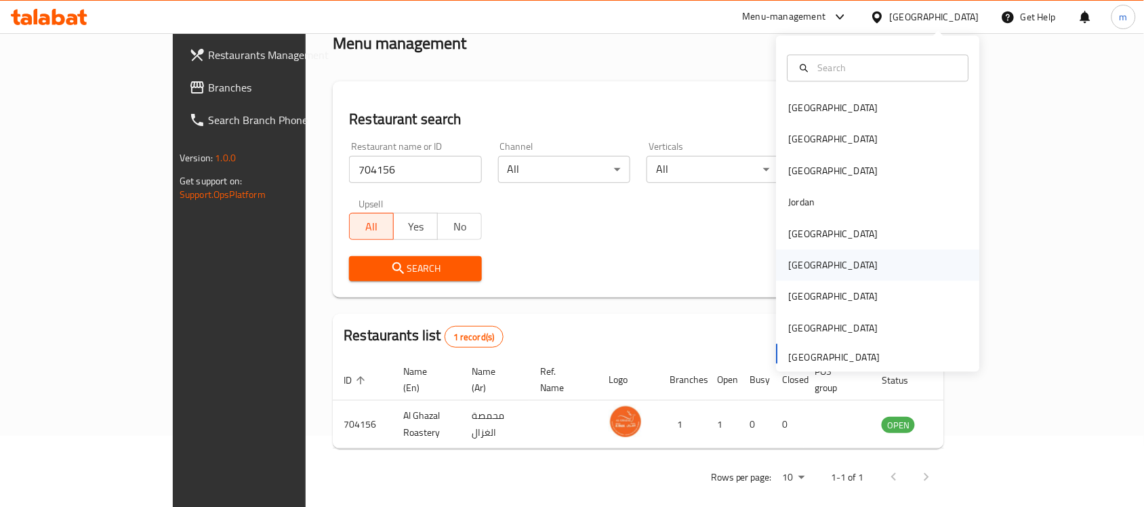
click at [793, 268] on div "[GEOGRAPHIC_DATA]" at bounding box center [833, 265] width 89 height 15
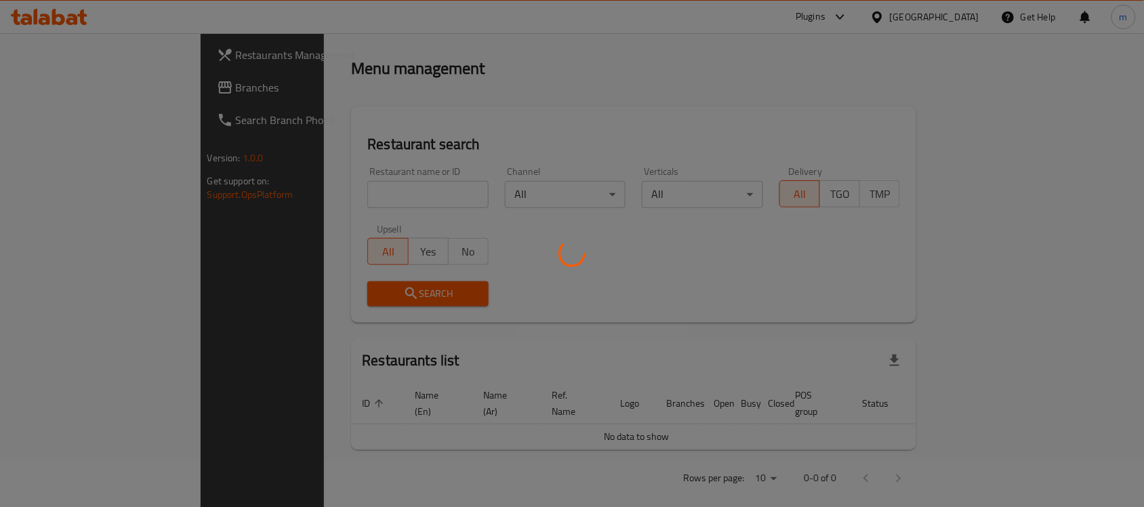
scroll to position [71, 0]
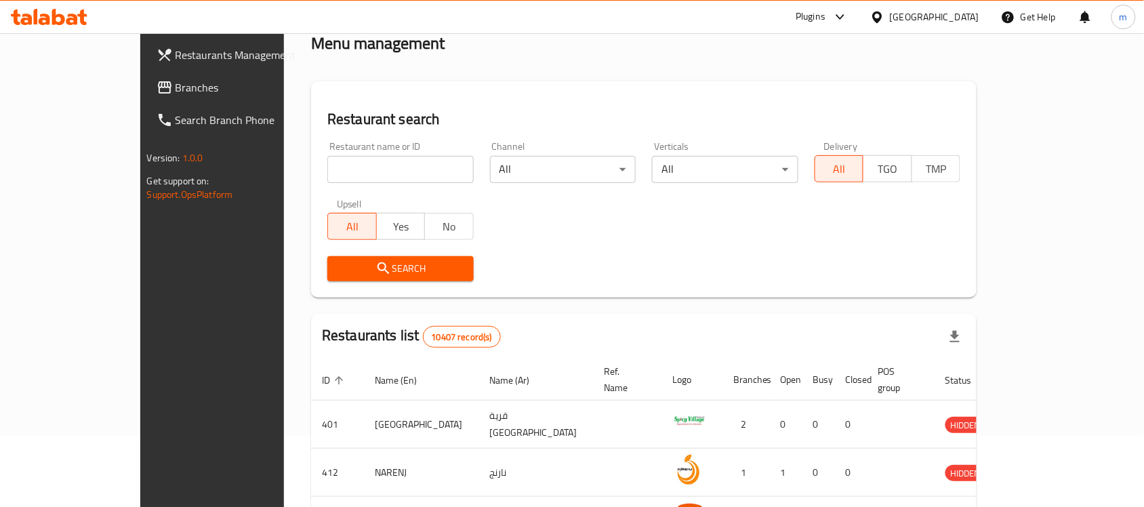
click at [176, 92] on span "Branches" at bounding box center [248, 87] width 145 height 16
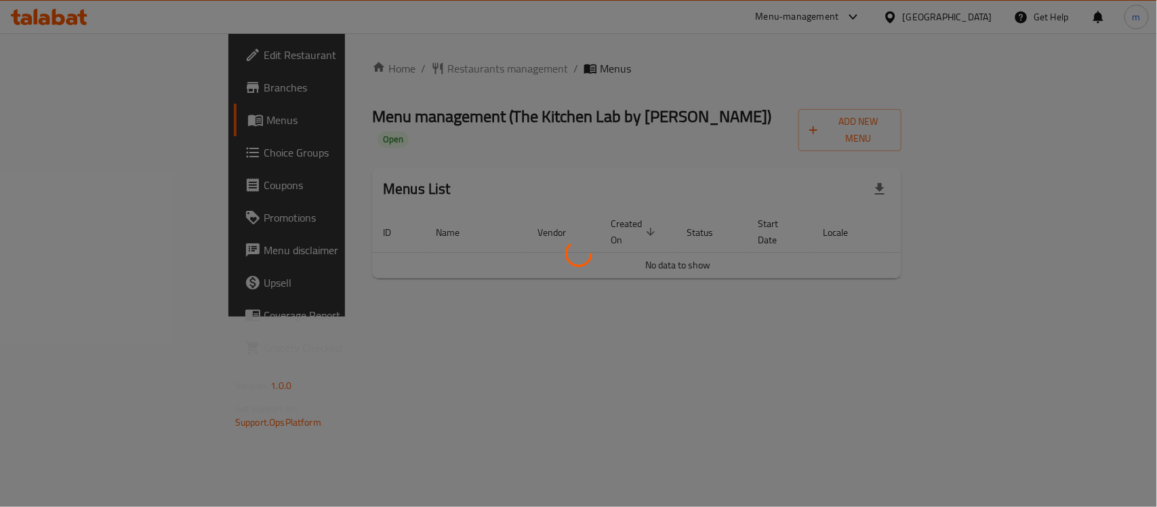
click at [443, 154] on div at bounding box center [578, 253] width 1157 height 507
click at [350, 58] on div at bounding box center [578, 253] width 1157 height 507
click at [361, 75] on div at bounding box center [578, 253] width 1157 height 507
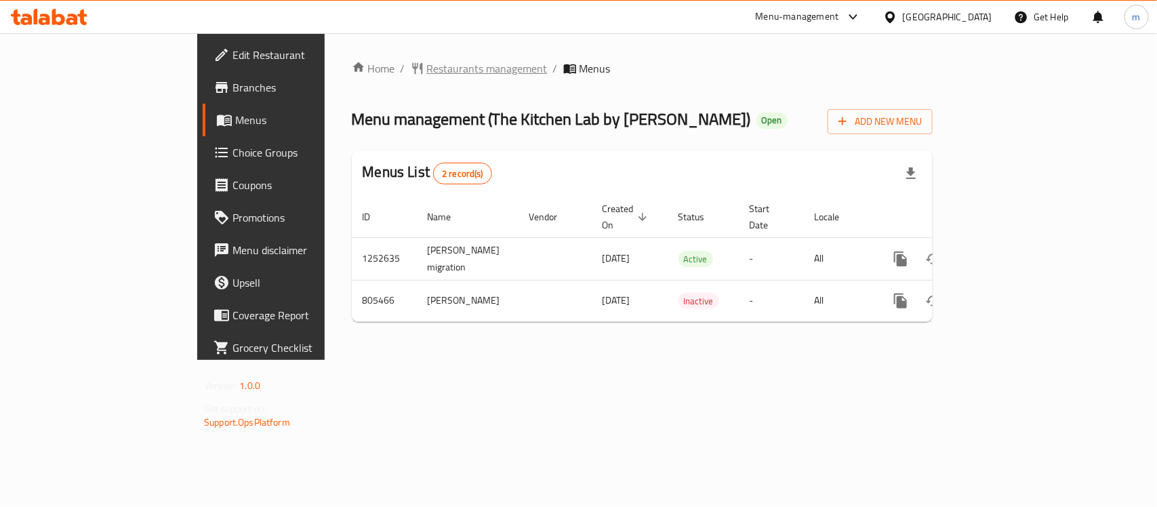
click at [427, 60] on span "Restaurants management" at bounding box center [487, 68] width 121 height 16
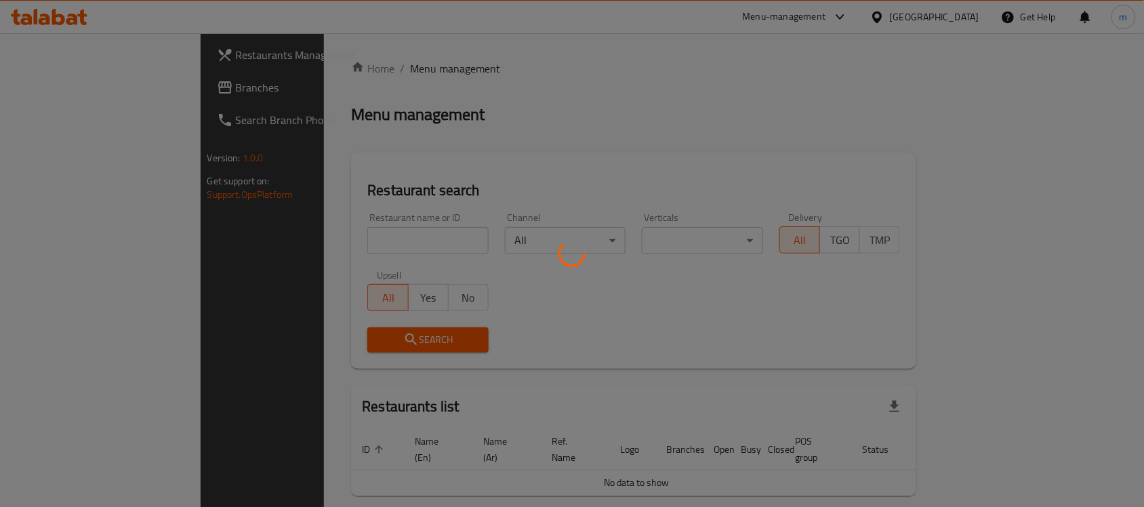
click at [320, 239] on div at bounding box center [572, 253] width 1144 height 507
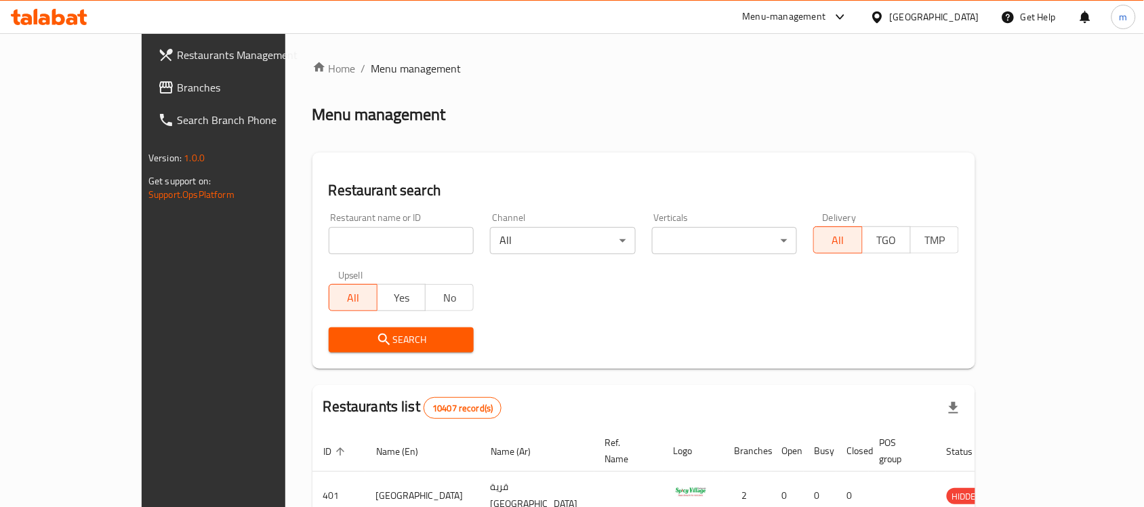
click at [329, 239] on input "search" at bounding box center [402, 240] width 146 height 27
paste input "654140"
type input "654140"
click at [367, 333] on span "Search" at bounding box center [402, 339] width 124 height 17
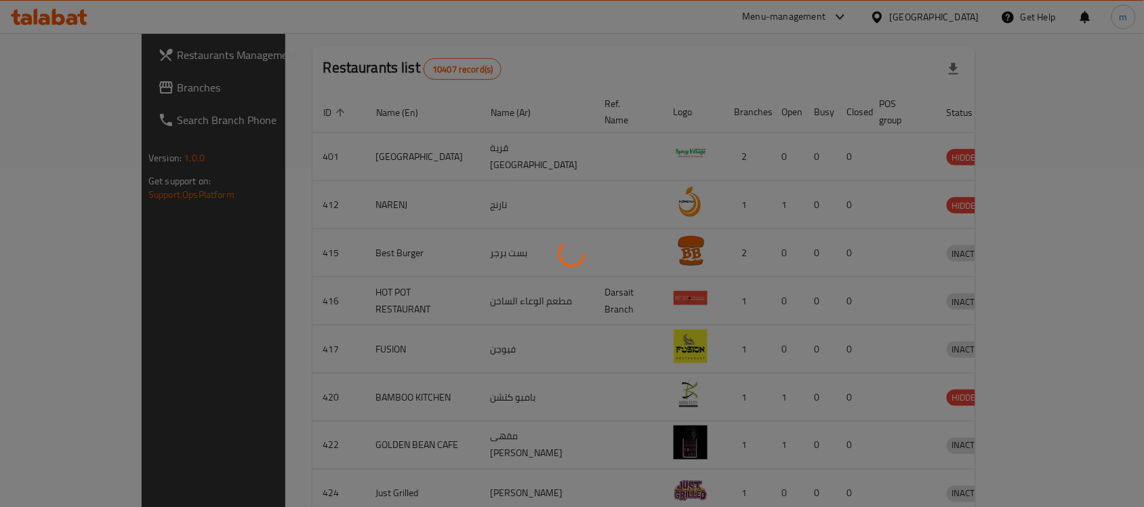
scroll to position [71, 0]
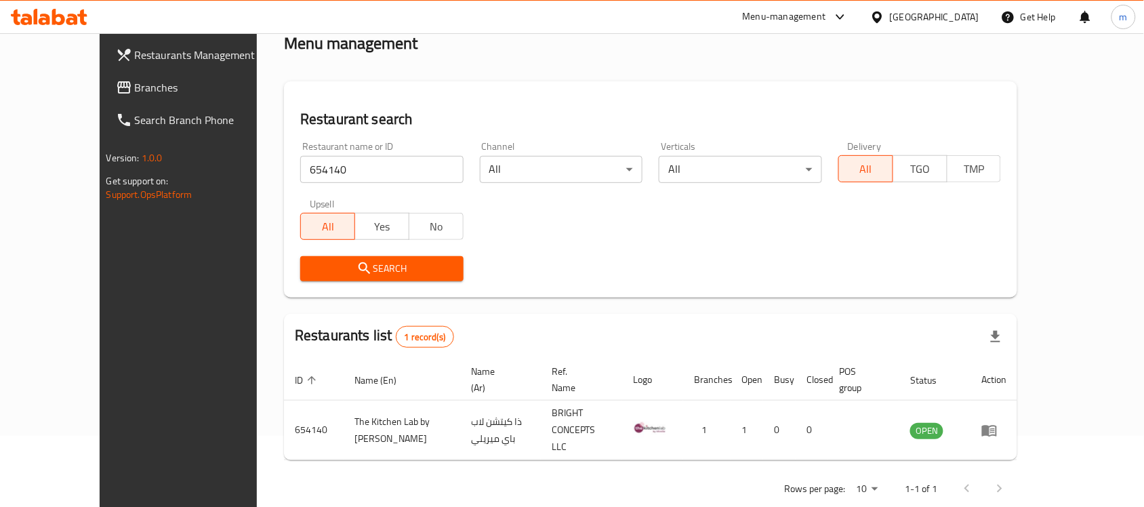
click at [882, 12] on icon at bounding box center [876, 17] width 9 height 12
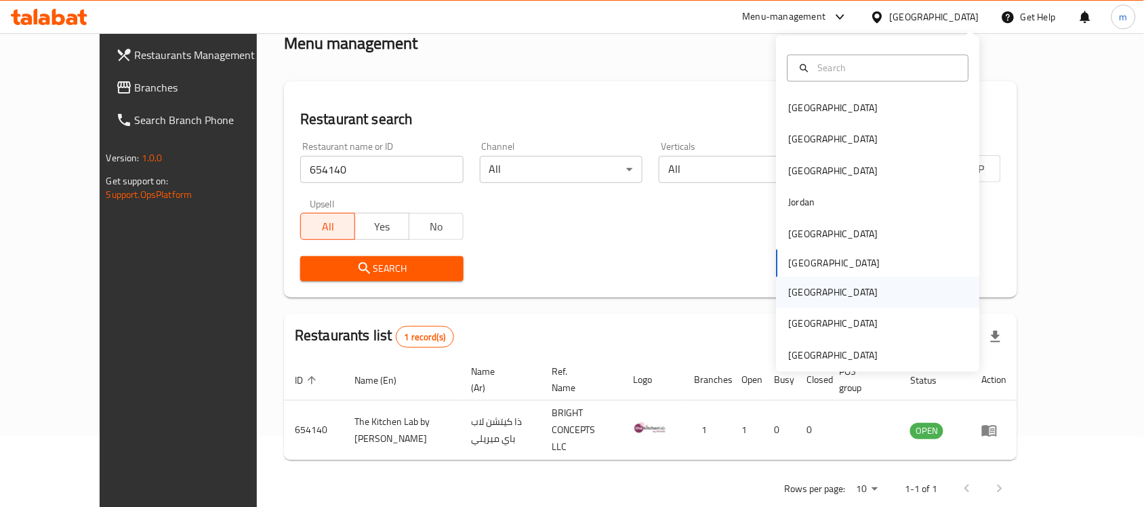
click at [800, 289] on div "Qatar" at bounding box center [833, 292] width 111 height 31
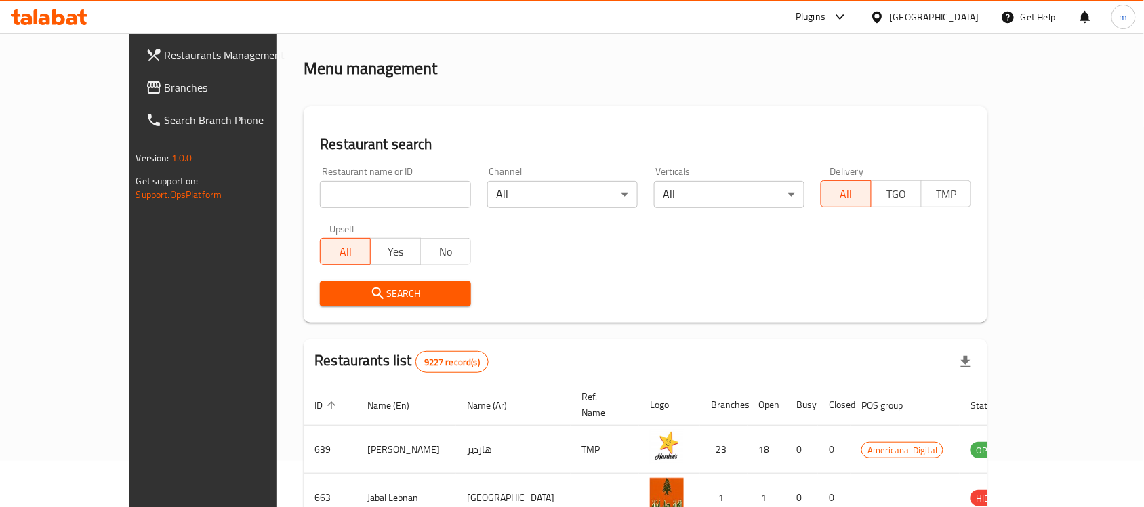
scroll to position [71, 0]
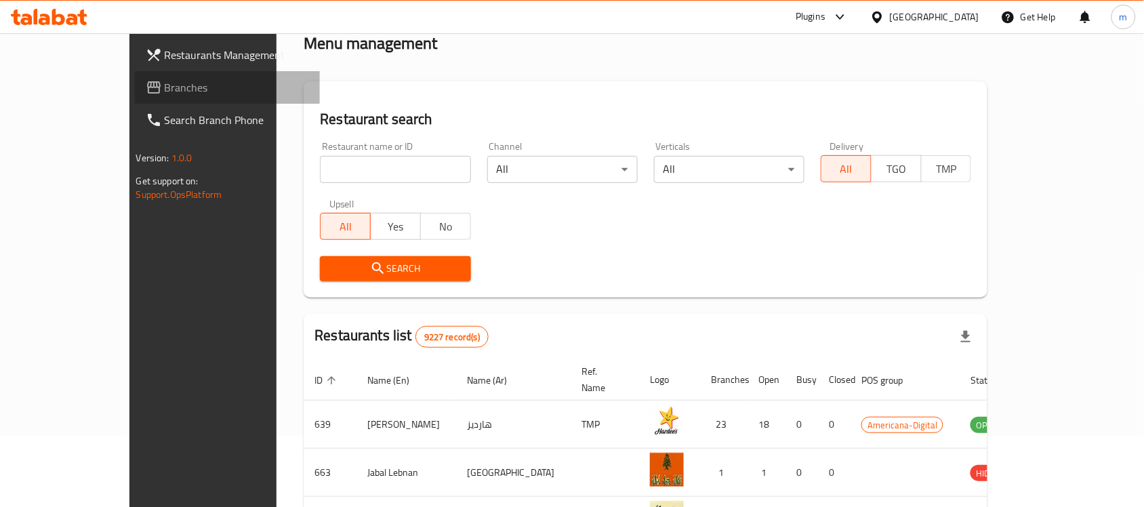
click at [165, 83] on span "Branches" at bounding box center [237, 87] width 145 height 16
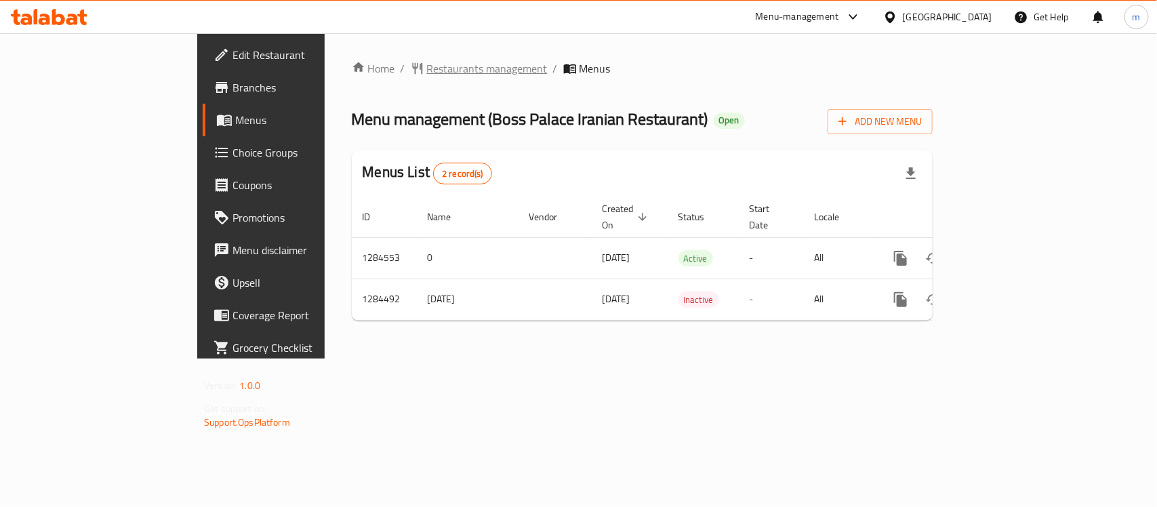
click at [427, 75] on span "Restaurants management" at bounding box center [487, 68] width 121 height 16
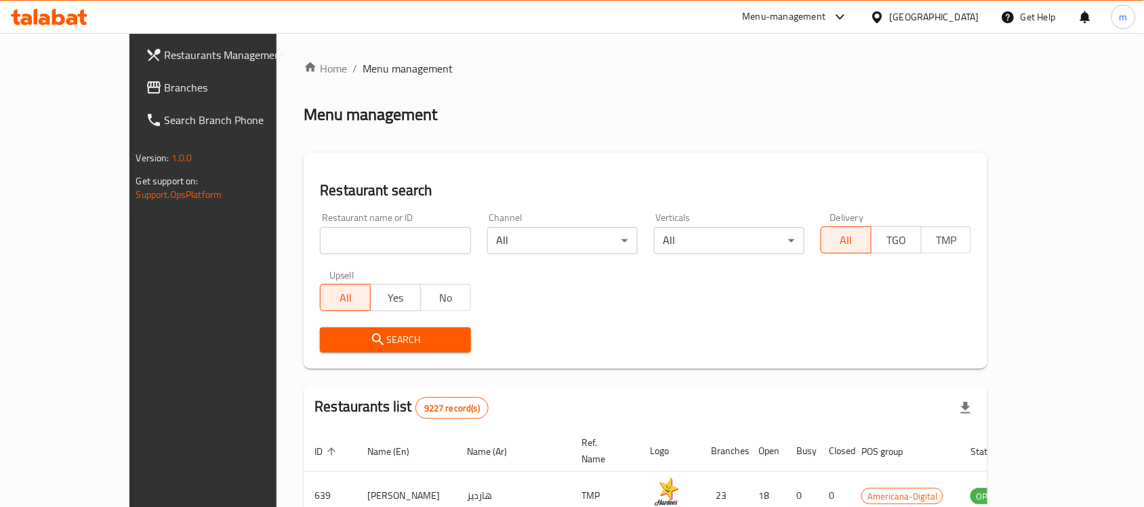
click at [346, 243] on input "search" at bounding box center [395, 240] width 150 height 27
paste input "695678"
type input "695678"
click at [331, 338] on span "Search" at bounding box center [395, 339] width 129 height 17
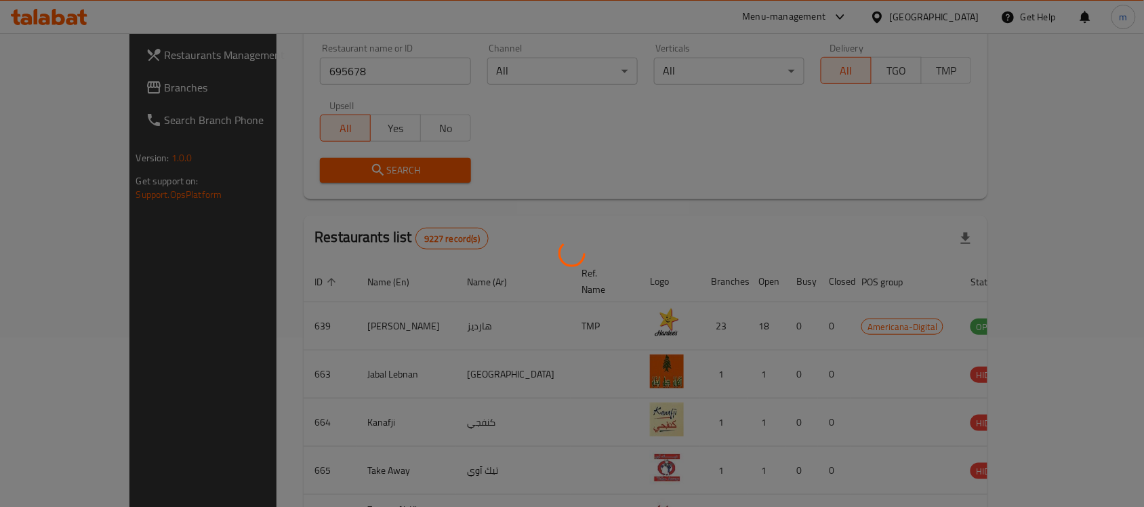
scroll to position [86, 0]
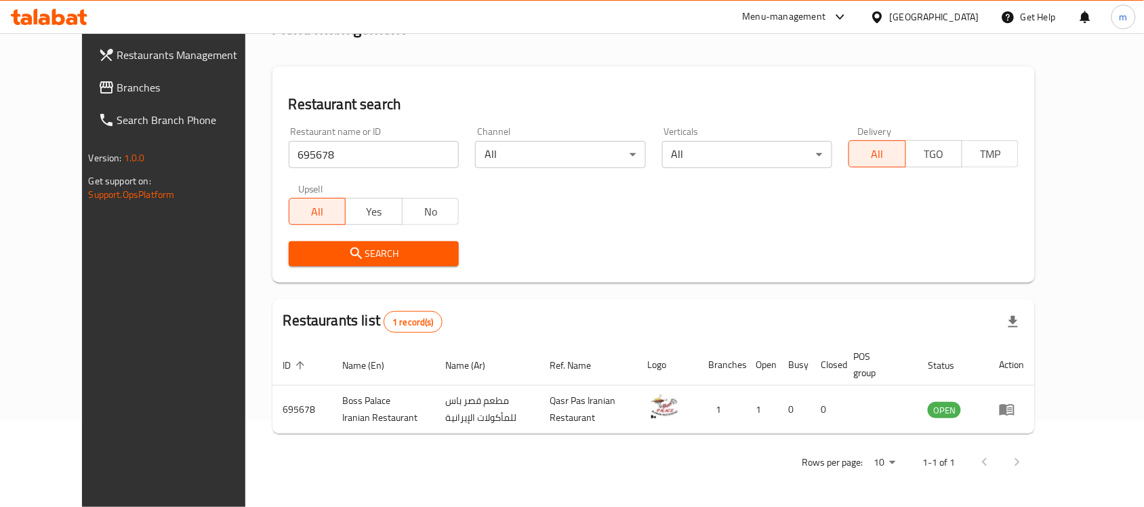
click at [890, 18] on div at bounding box center [880, 16] width 20 height 15
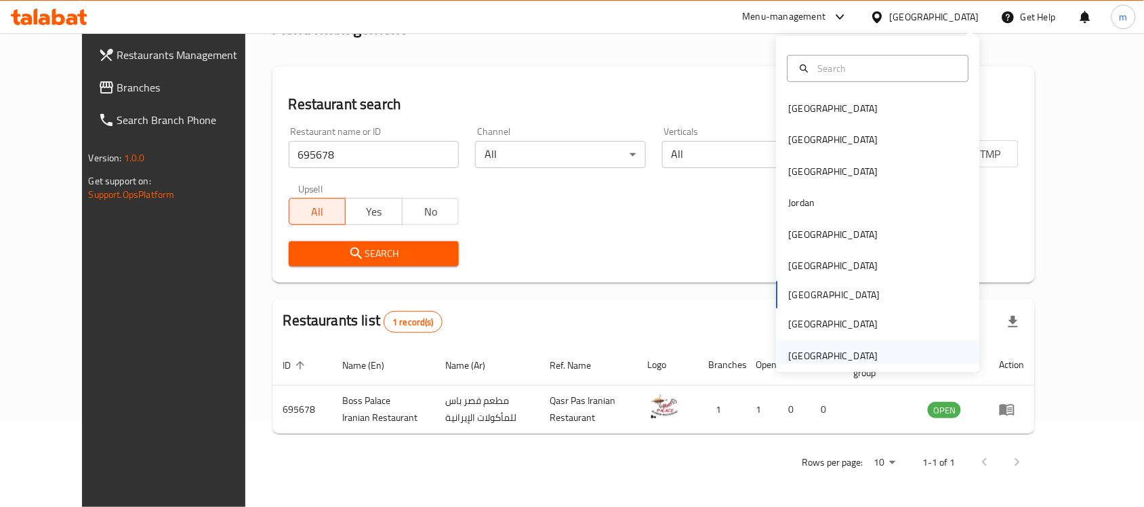
click at [811, 348] on div "[GEOGRAPHIC_DATA]" at bounding box center [833, 355] width 89 height 15
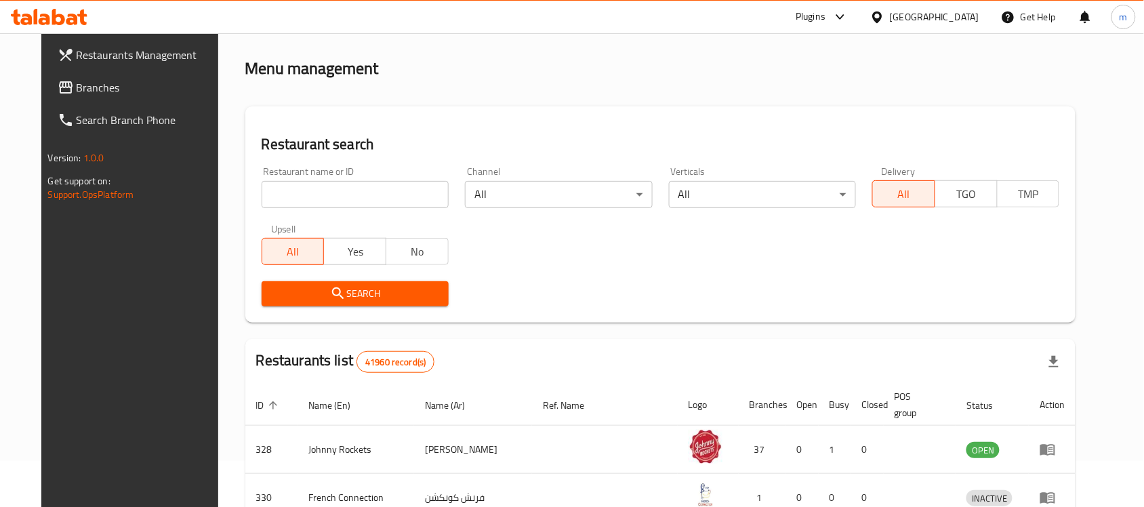
scroll to position [86, 0]
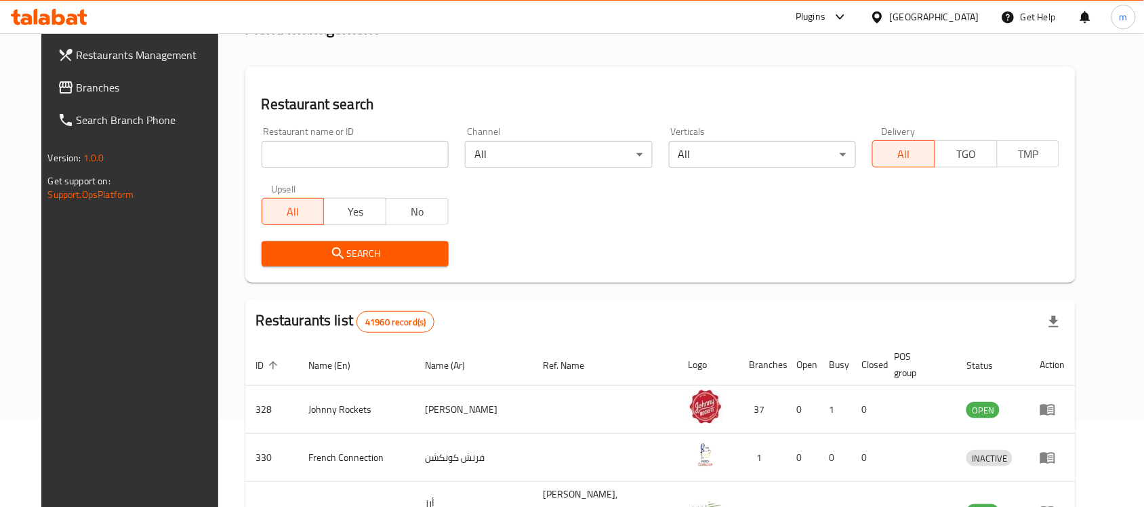
click at [79, 83] on span "Branches" at bounding box center [149, 87] width 145 height 16
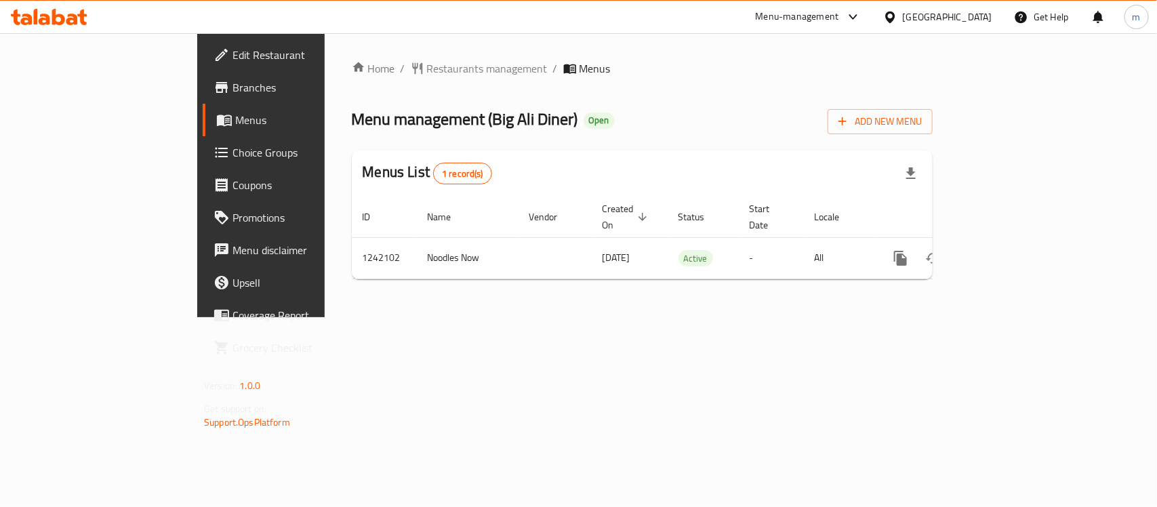
click at [427, 69] on span "Restaurants management" at bounding box center [487, 68] width 121 height 16
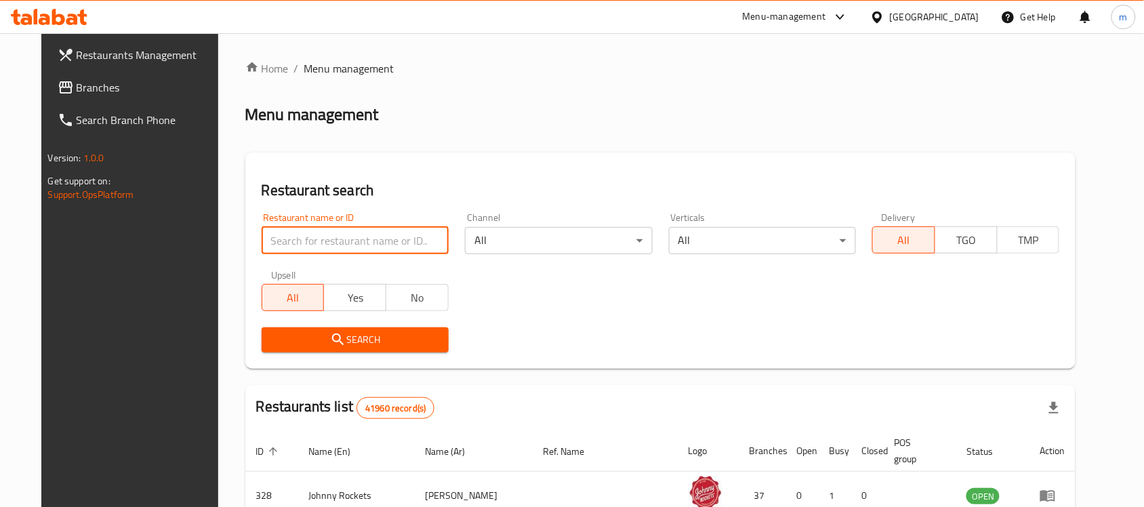
click at [299, 234] on input "search" at bounding box center [355, 240] width 187 height 27
paste input "680992"
type input "680992"
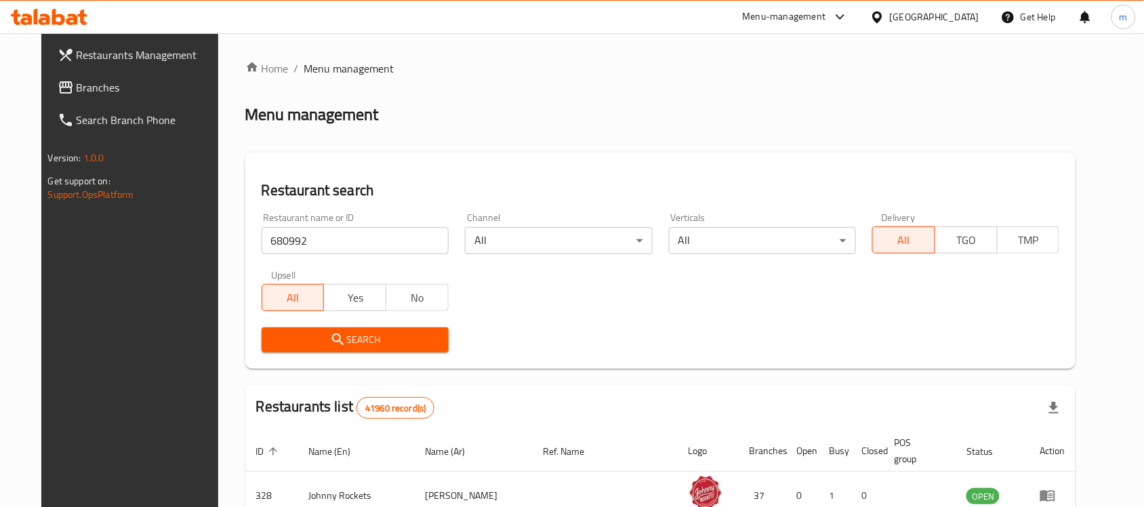
click at [273, 339] on span "Search" at bounding box center [355, 339] width 165 height 17
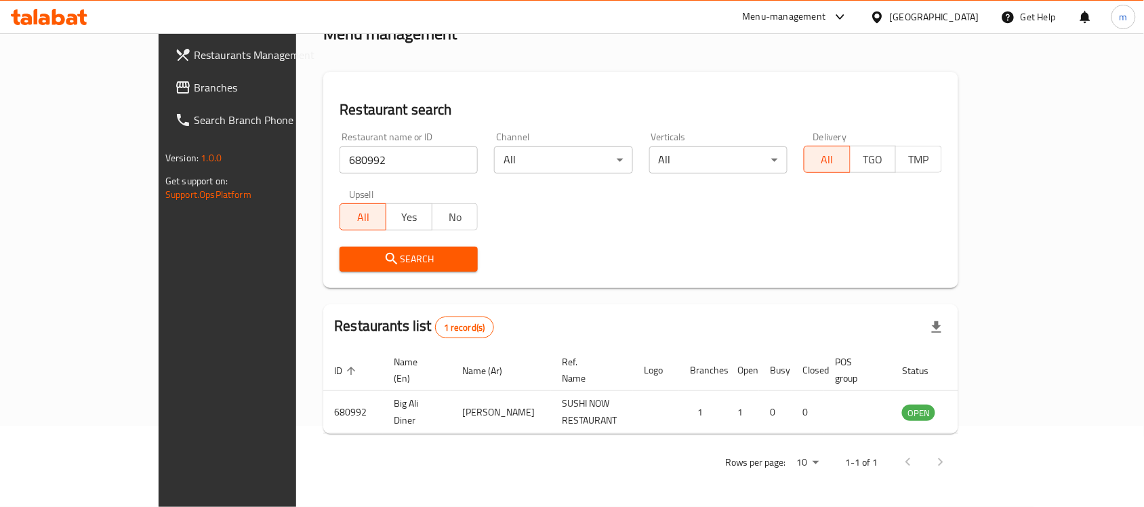
scroll to position [71, 0]
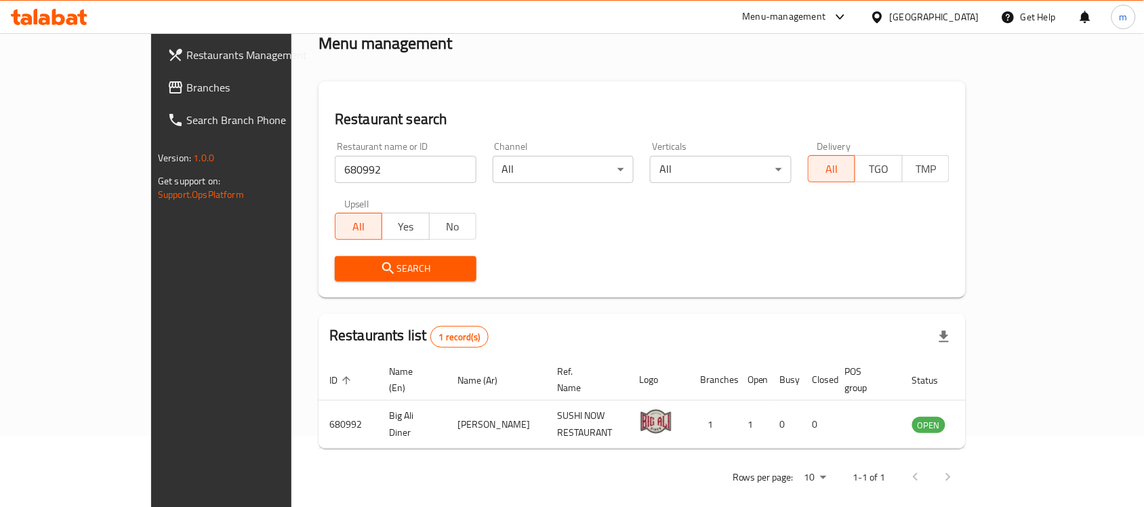
click at [875, 17] on icon at bounding box center [876, 17] width 9 height 12
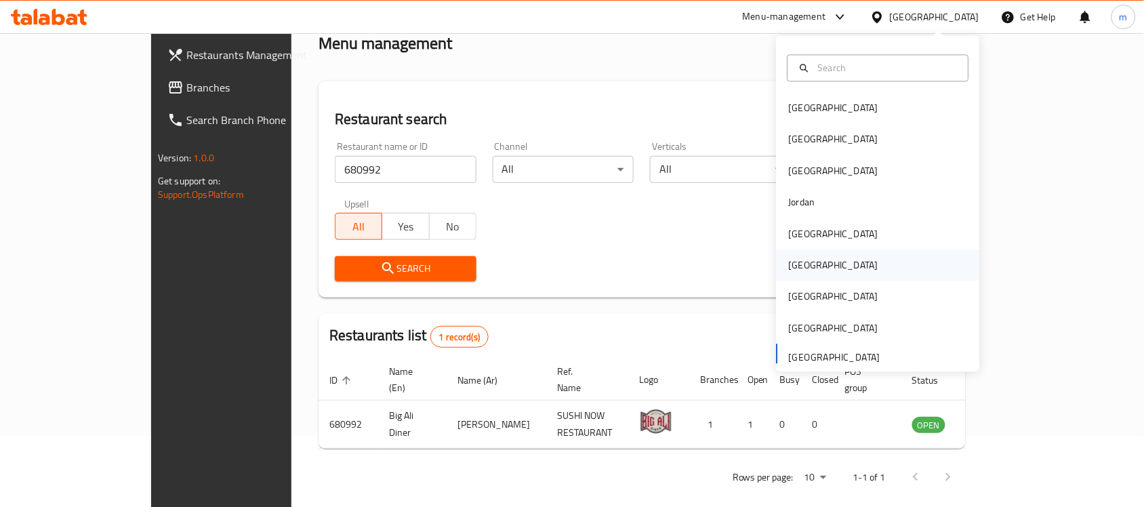
click at [807, 268] on div "[GEOGRAPHIC_DATA]" at bounding box center [833, 265] width 111 height 31
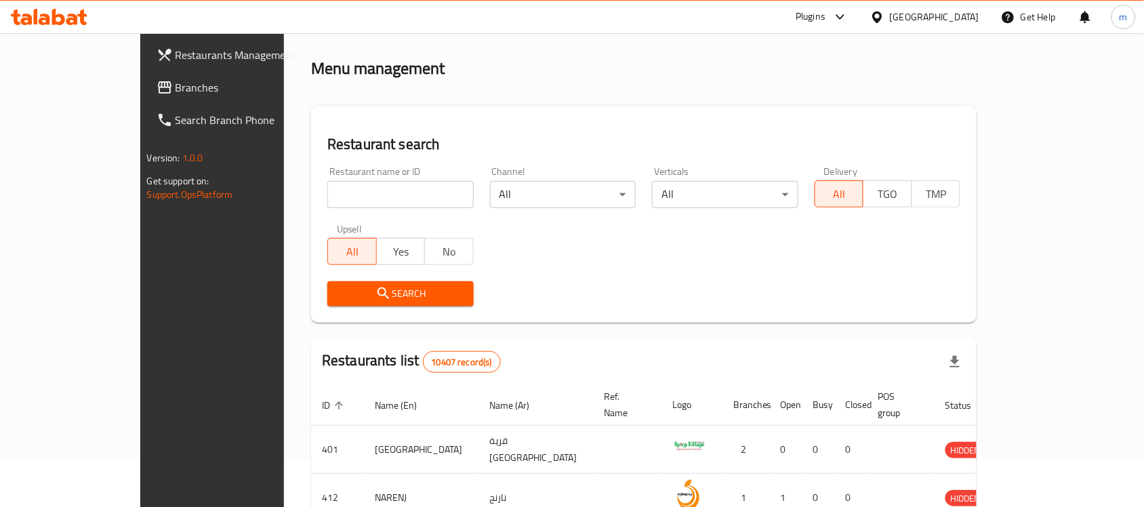
scroll to position [71, 0]
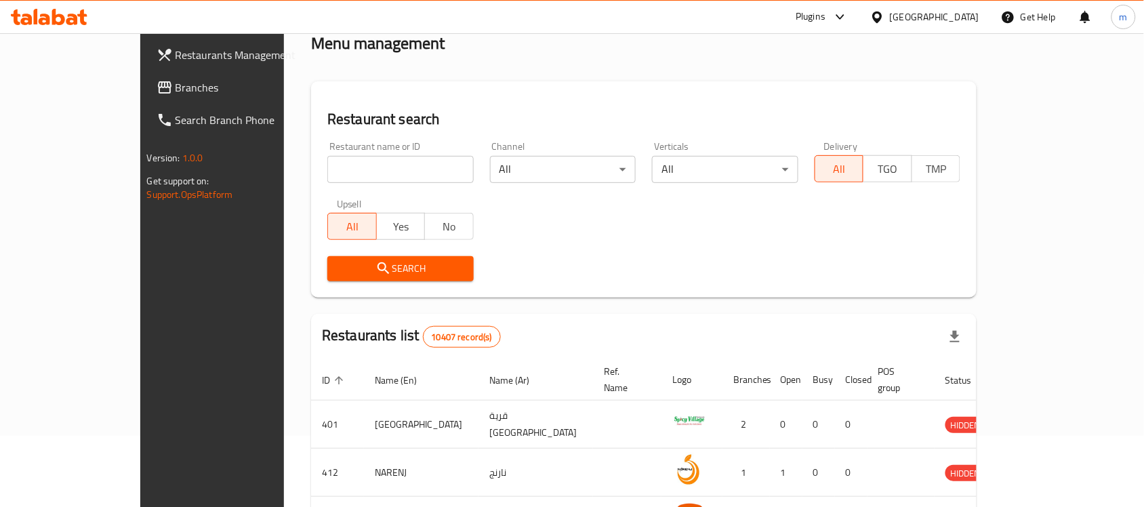
click at [176, 83] on span "Branches" at bounding box center [248, 87] width 145 height 16
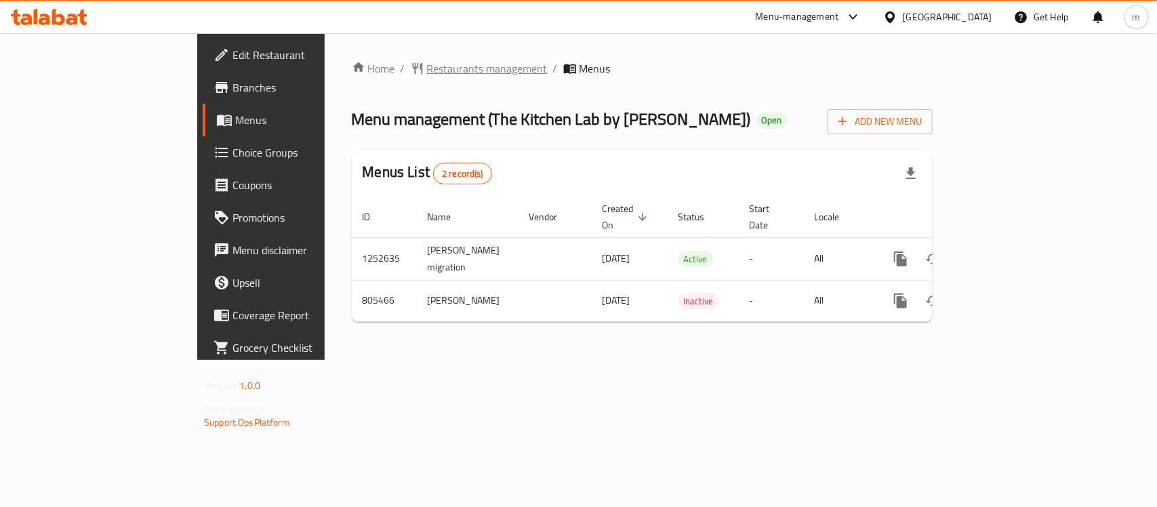
click at [427, 73] on span "Restaurants management" at bounding box center [487, 68] width 121 height 16
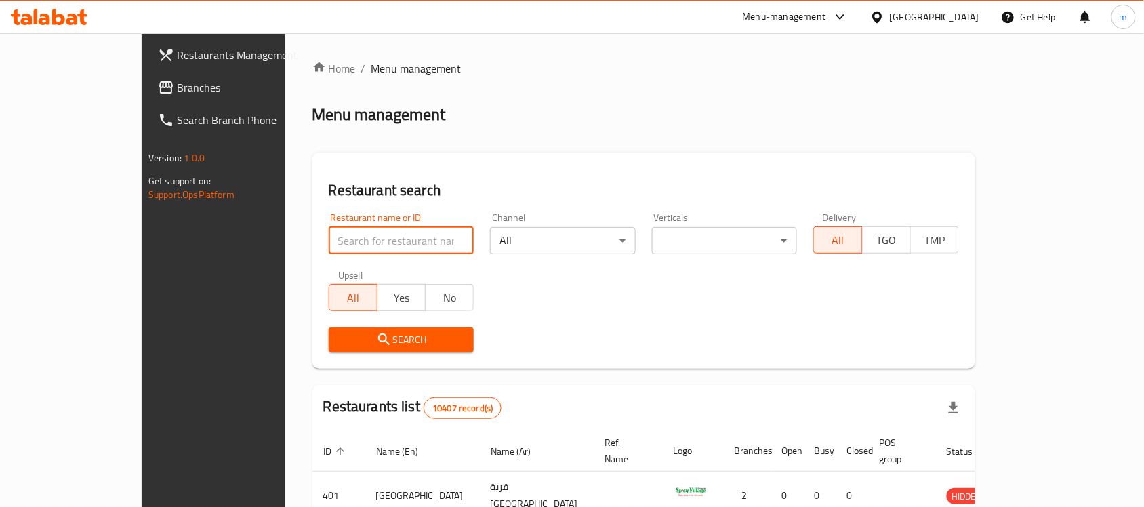
click at [359, 241] on input "search" at bounding box center [402, 240] width 146 height 27
paste input "654140"
type input "654140"
click at [371, 340] on span "Search" at bounding box center [402, 339] width 124 height 17
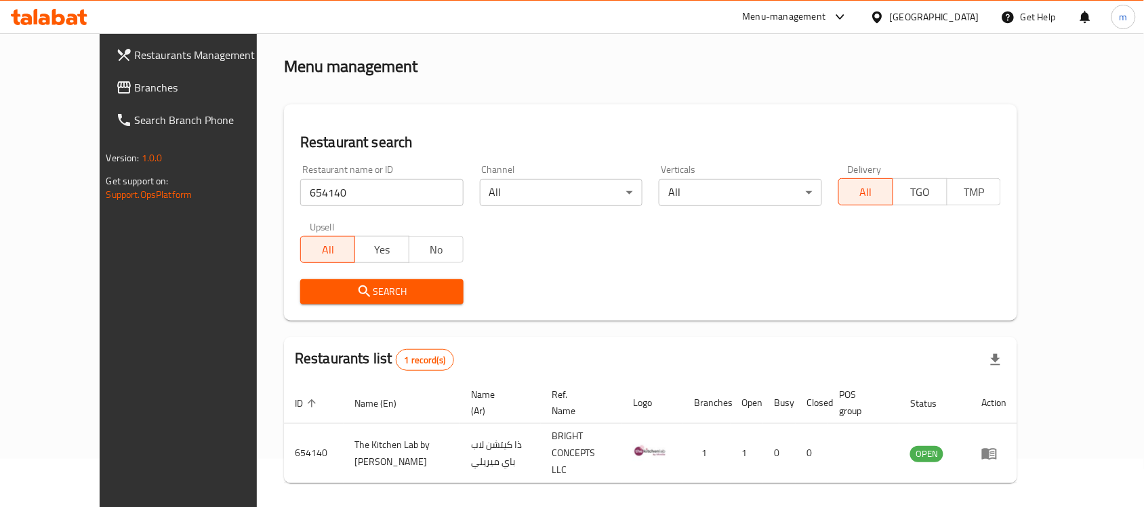
scroll to position [71, 0]
